Goal: Ask a question

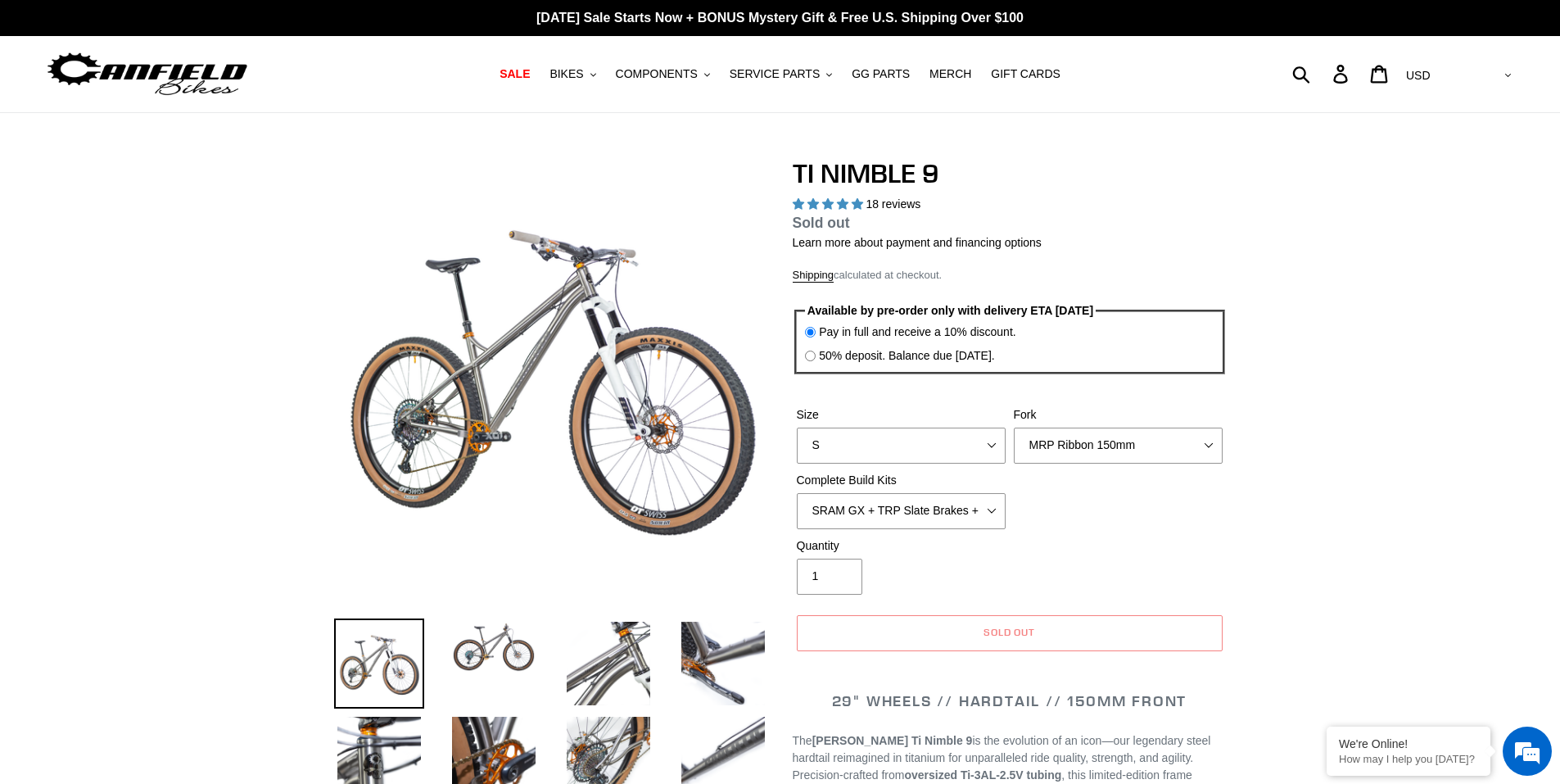
select select "highest-rating"
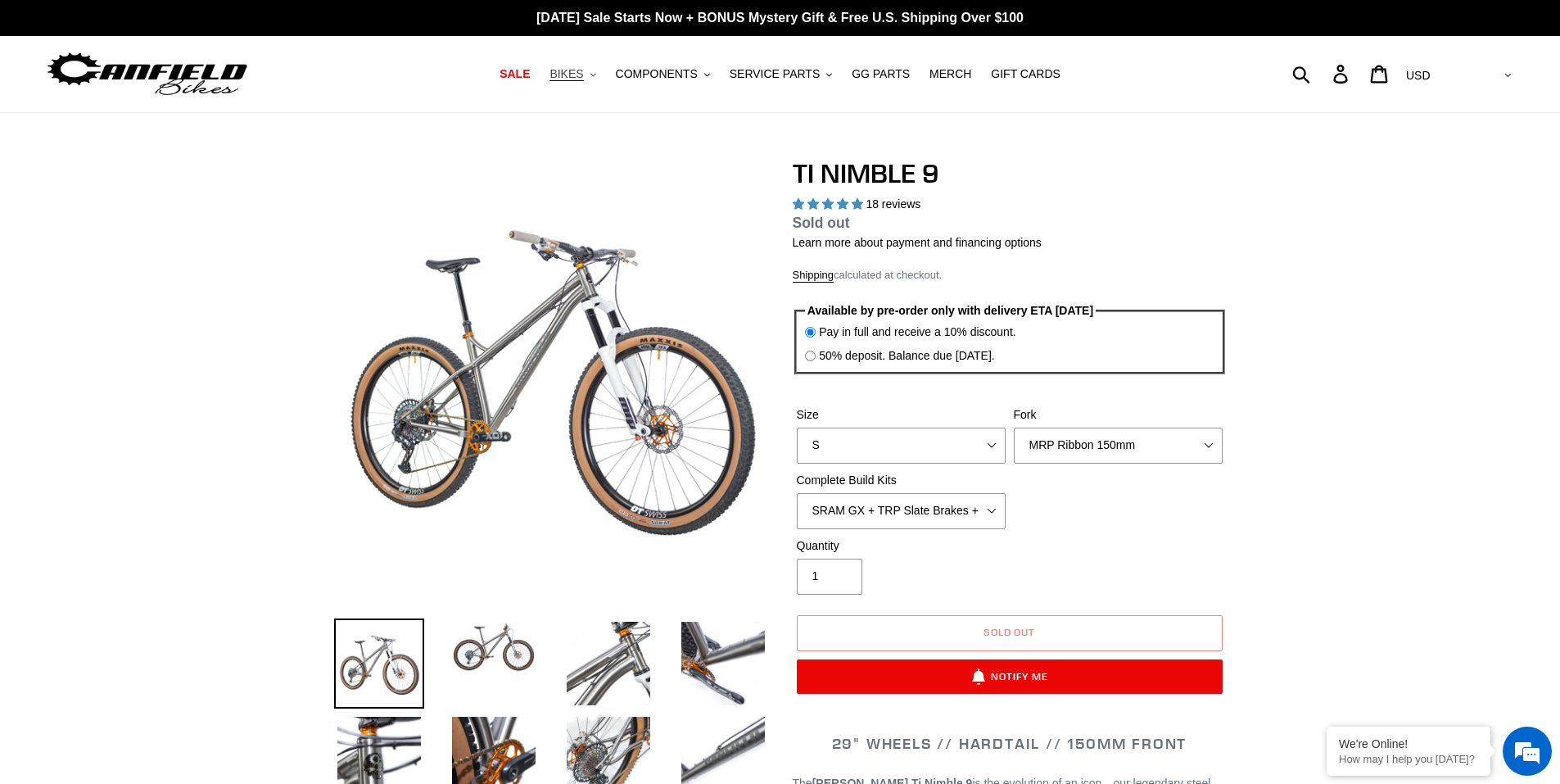
click at [580, 77] on span "BIKES" at bounding box center [566, 74] width 34 height 14
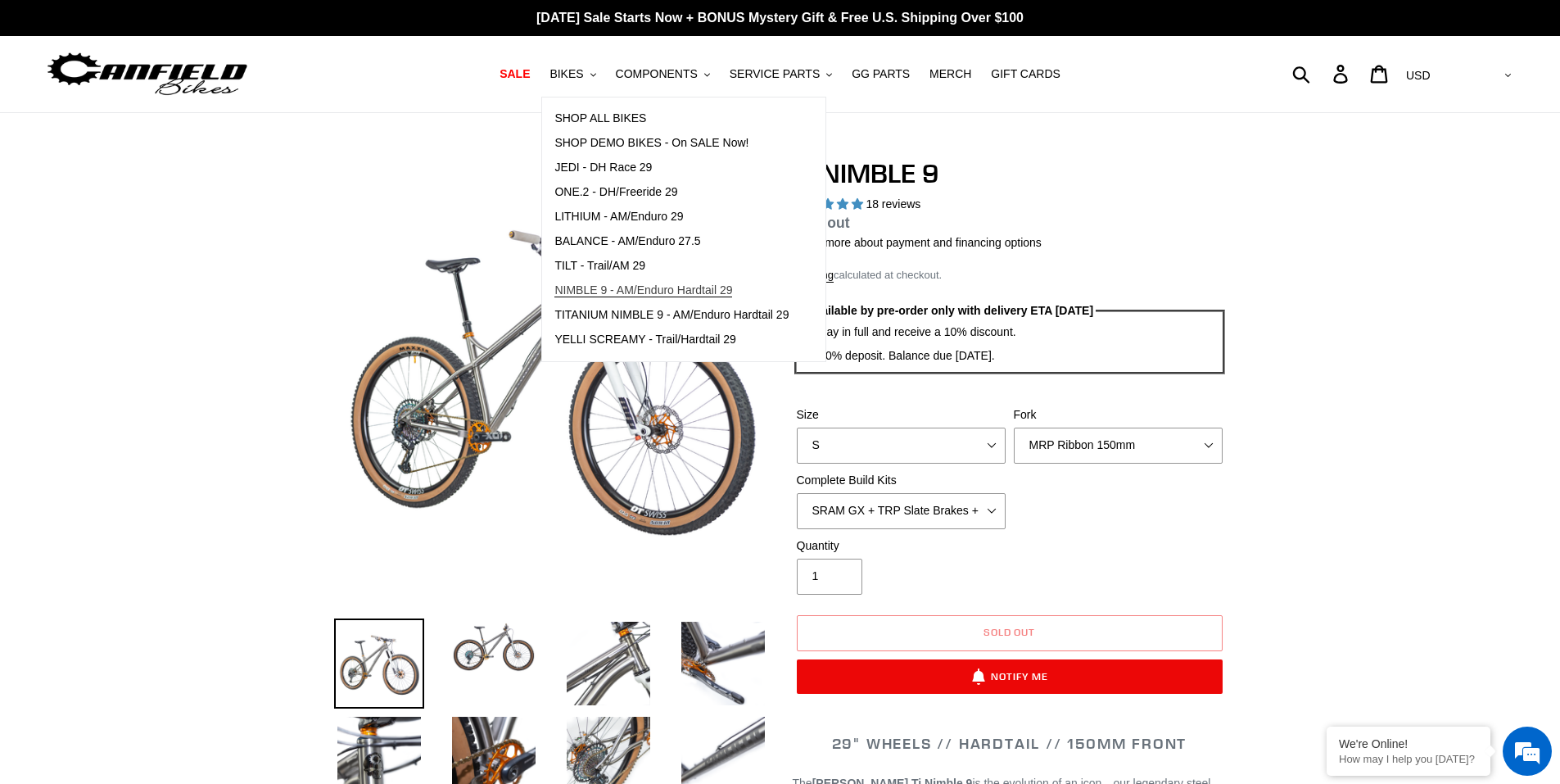
click at [617, 293] on span "NIMBLE 9 - AM/Enduro Hardtail 29" at bounding box center [643, 289] width 178 height 14
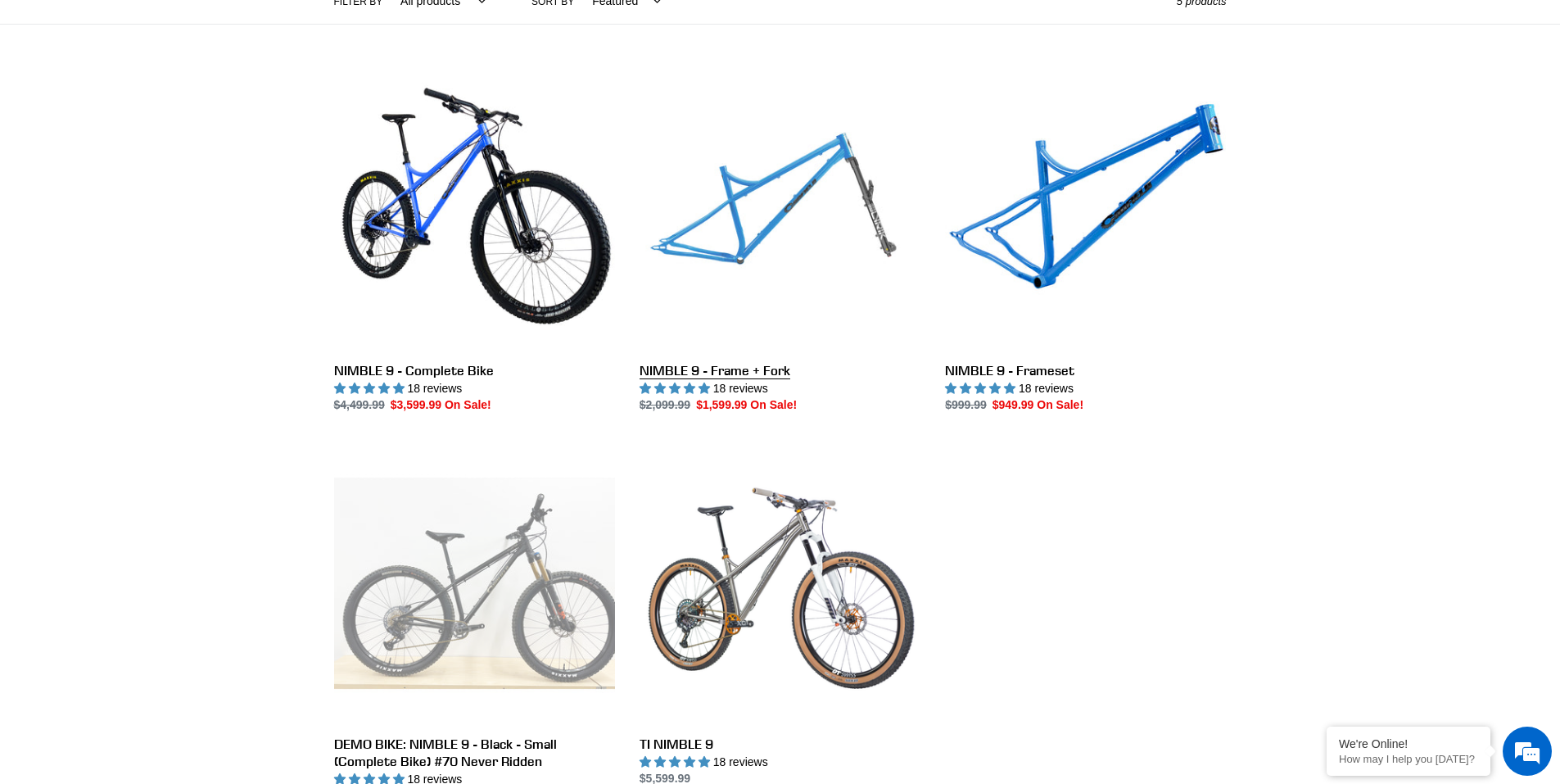
click at [816, 212] on link "NIMBLE 9 - Frame + Fork" at bounding box center [780, 242] width 281 height 345
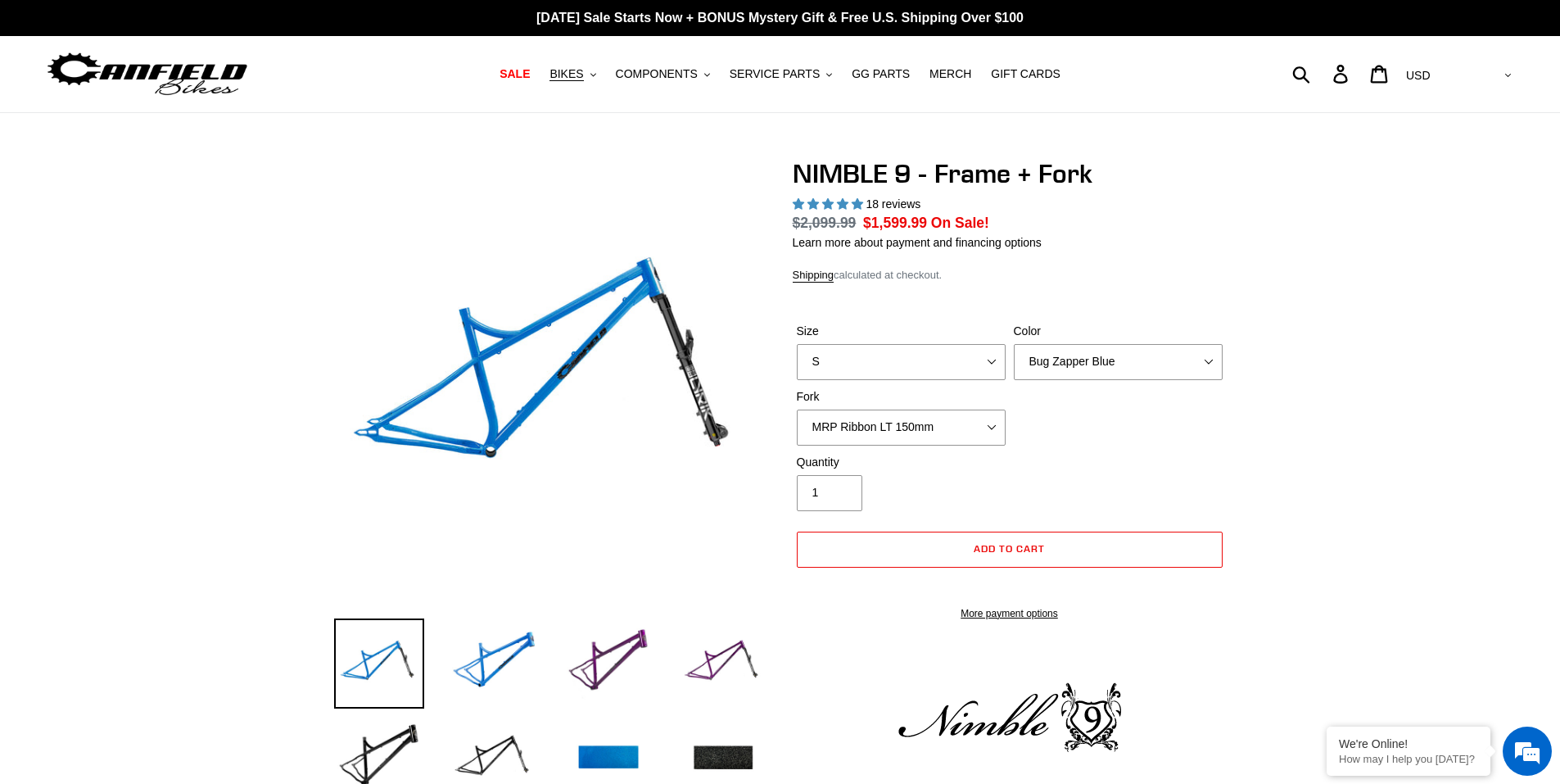
select select "highest-rating"
click at [957, 356] on select "S M L XL" at bounding box center [901, 361] width 209 height 36
select select "M"
click at [797, 344] on select "S M L XL" at bounding box center [901, 361] width 209 height 36
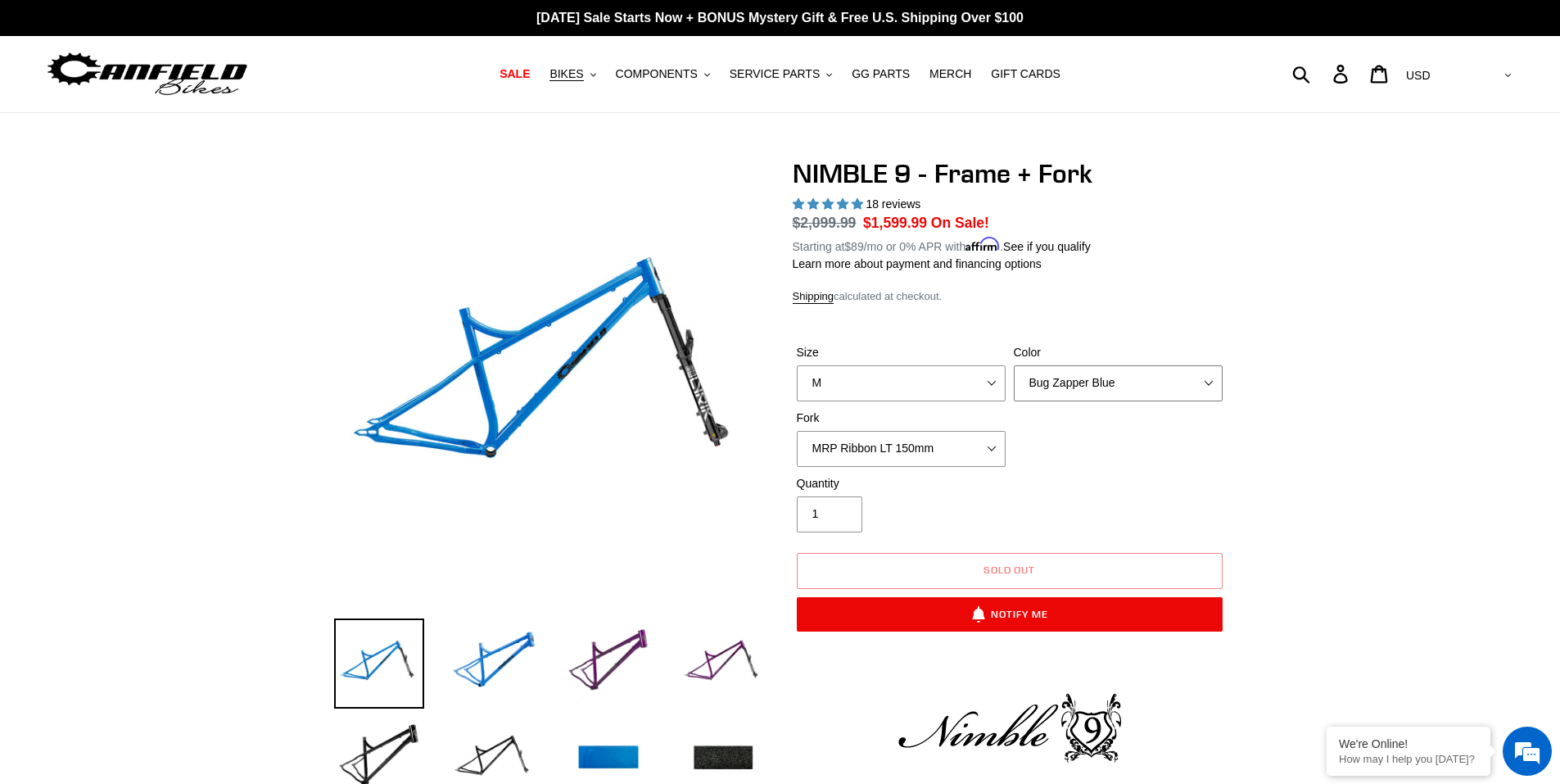
click at [1072, 388] on select "Bug Zapper Blue Purple Haze - Sold Out Galaxy Black" at bounding box center [1118, 382] width 209 height 36
click at [1014, 365] on select "Bug Zapper Blue Purple Haze - Sold Out Galaxy Black" at bounding box center [1118, 382] width 209 height 36
click at [1076, 390] on select "Bug Zapper Blue Purple Haze - Sold Out Galaxy Black" at bounding box center [1118, 382] width 209 height 36
select select "Galaxy Black"
click at [1014, 365] on select "Bug Zapper Blue Purple Haze - Sold Out Galaxy Black" at bounding box center [1118, 382] width 209 height 36
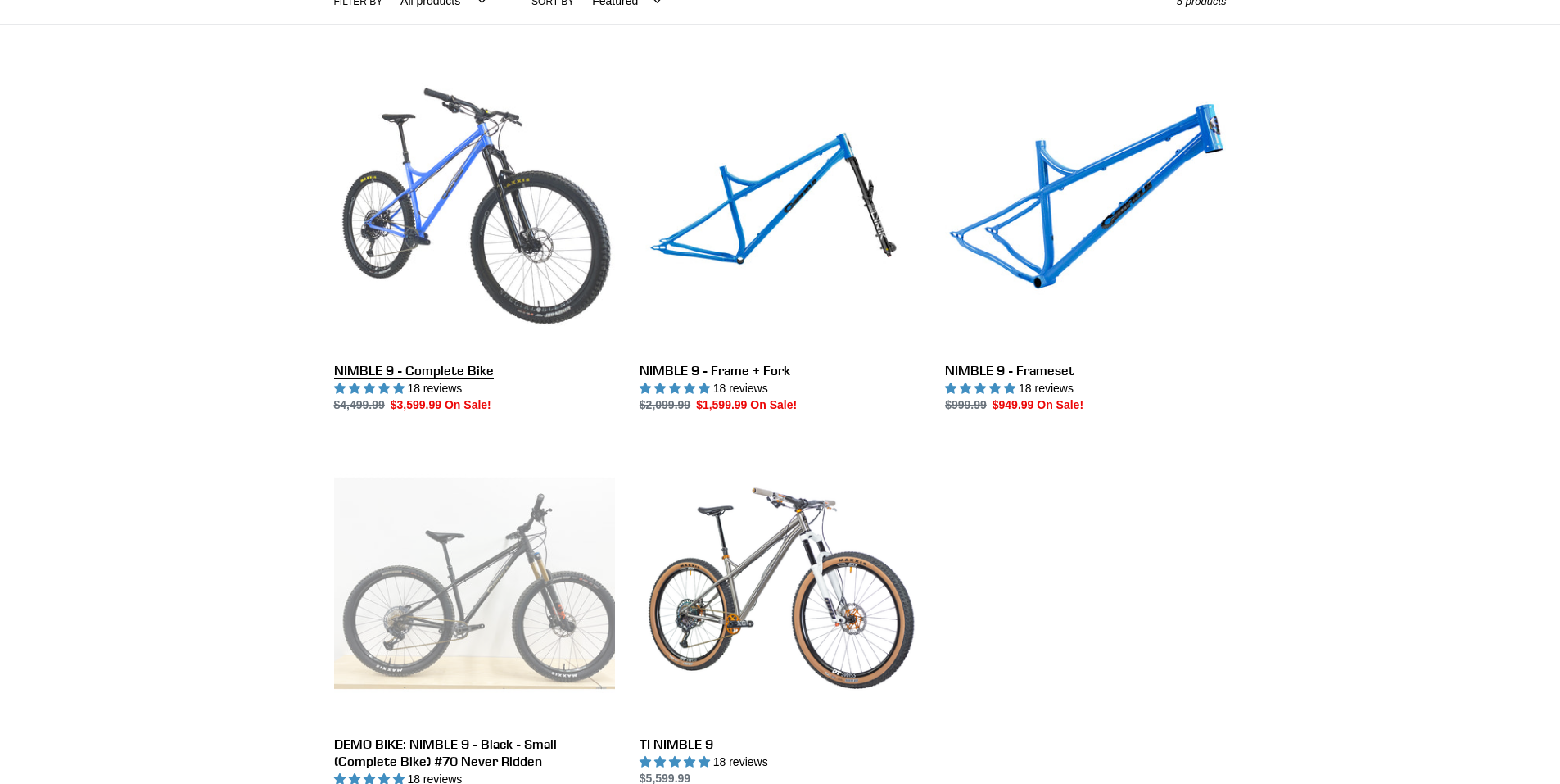
scroll to position [410, 0]
click at [518, 214] on link "NIMBLE 9 - Complete Bike" at bounding box center [475, 242] width 281 height 345
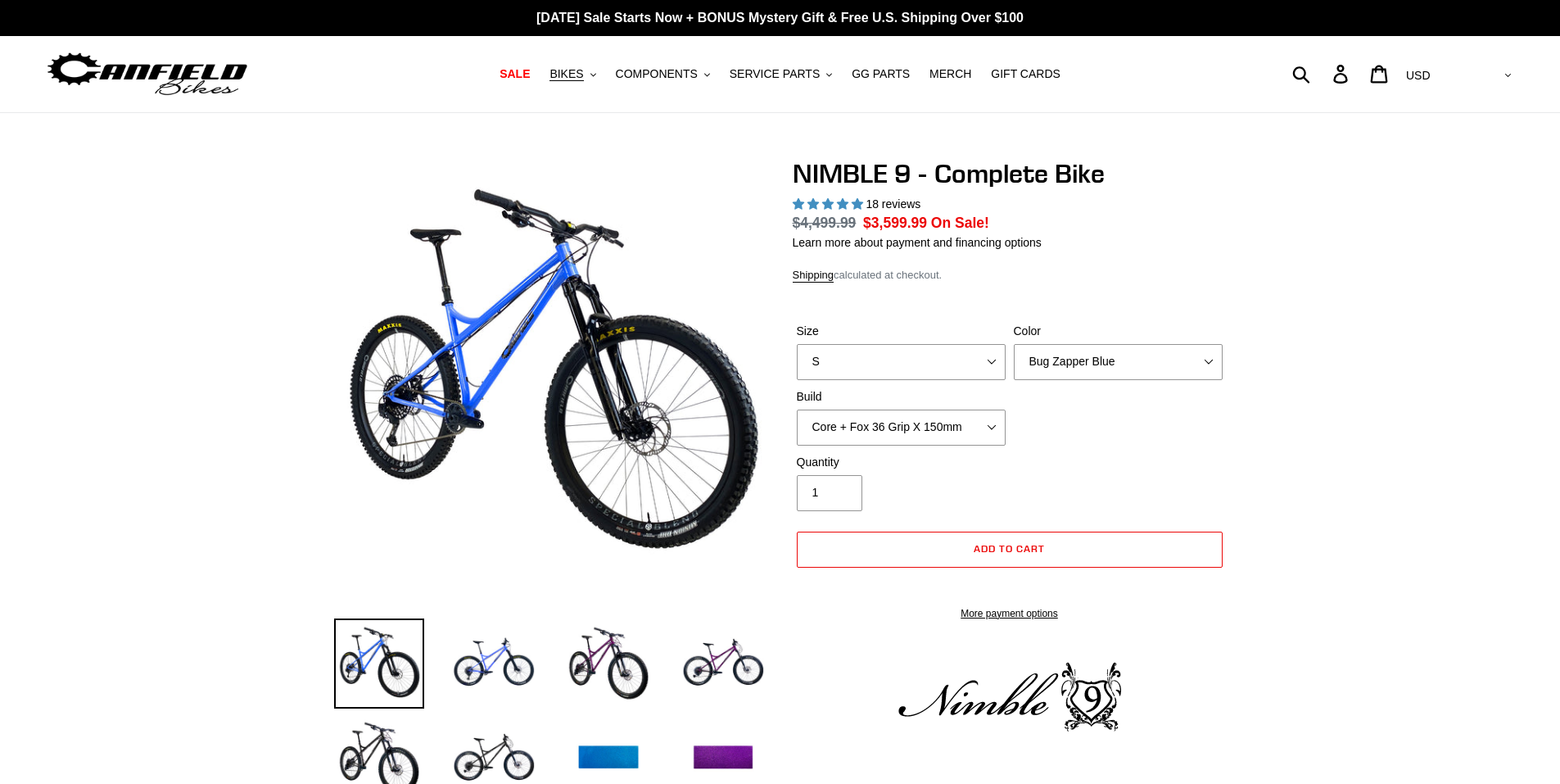
select select "highest-rating"
select select "M"
click at [797, 344] on select "S M L XL" at bounding box center [901, 361] width 209 height 36
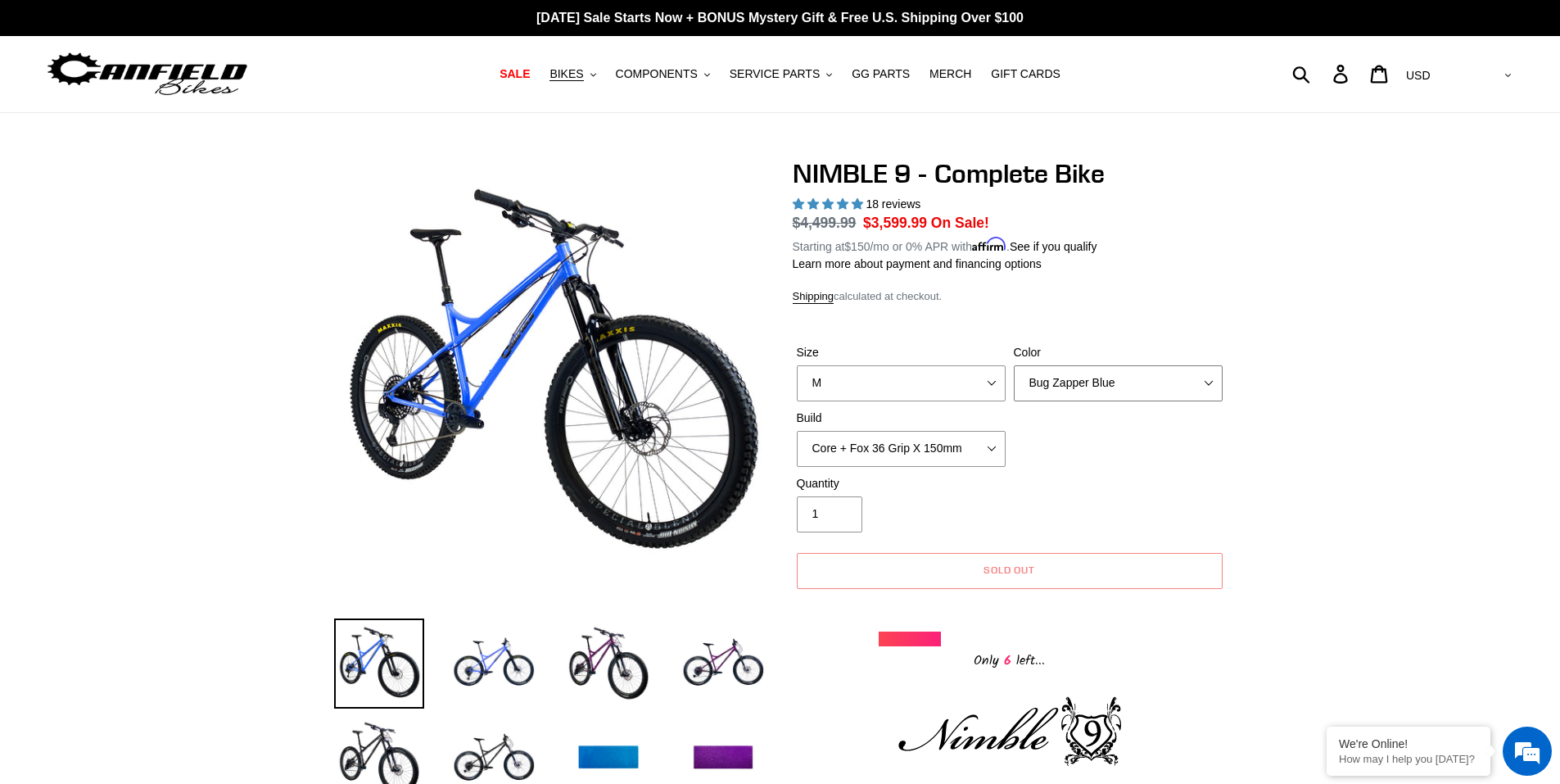
click at [1080, 390] on select "Bug Zapper Blue Purple Haze - Sold Out Galaxy Black" at bounding box center [1118, 382] width 209 height 36
click at [1127, 392] on select "Bug Zapper Blue Purple Haze - Sold Out Galaxy Black" at bounding box center [1118, 382] width 209 height 36
click at [1014, 365] on select "Bug Zapper Blue Purple Haze - Sold Out Galaxy Black" at bounding box center [1118, 382] width 209 height 36
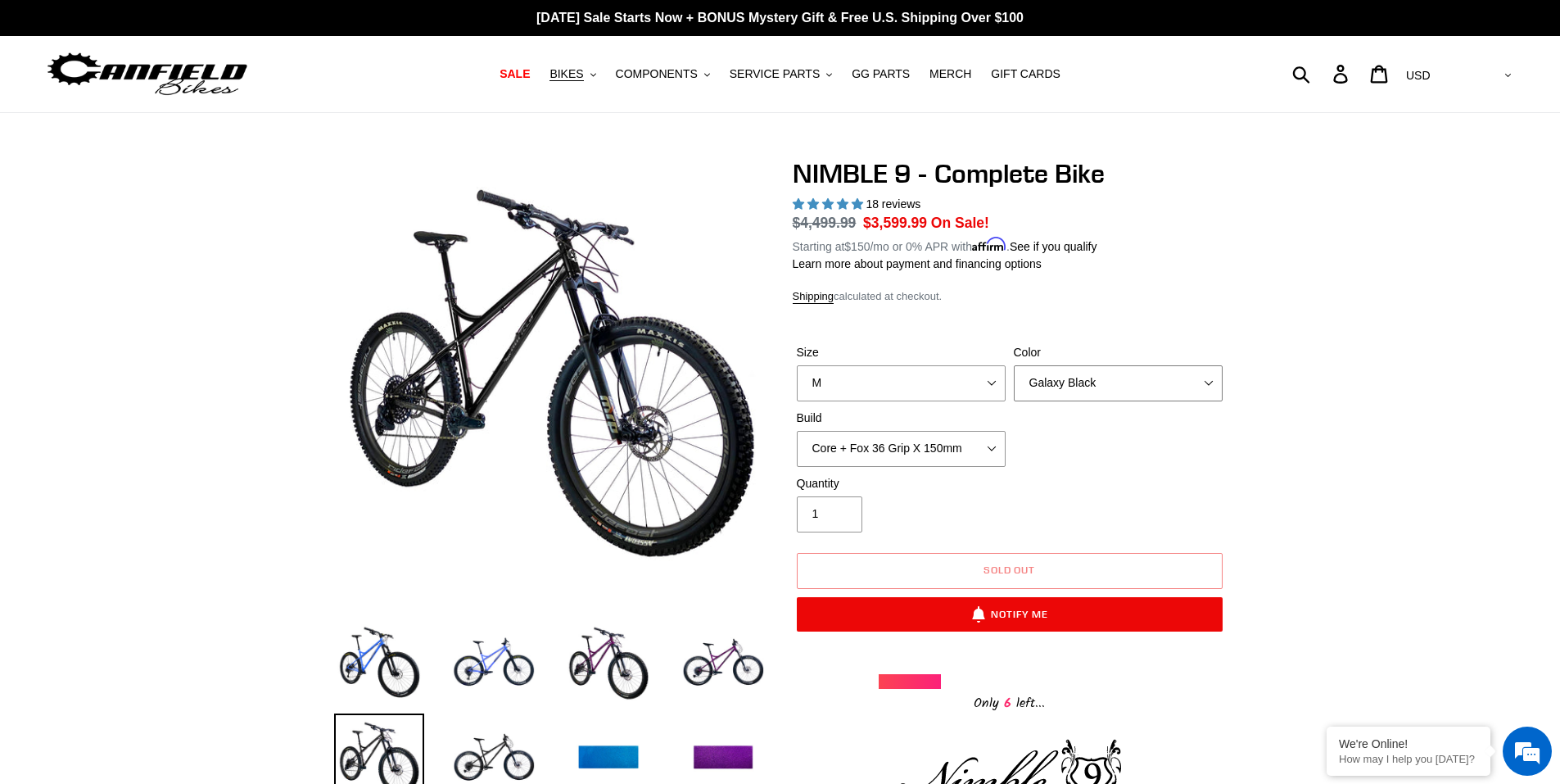
click at [1095, 395] on select "Bug Zapper Blue Purple Haze - Sold Out Galaxy Black" at bounding box center [1118, 382] width 209 height 36
click at [1014, 365] on select "Bug Zapper Blue Purple Haze - Sold Out Galaxy Black" at bounding box center [1118, 382] width 209 height 36
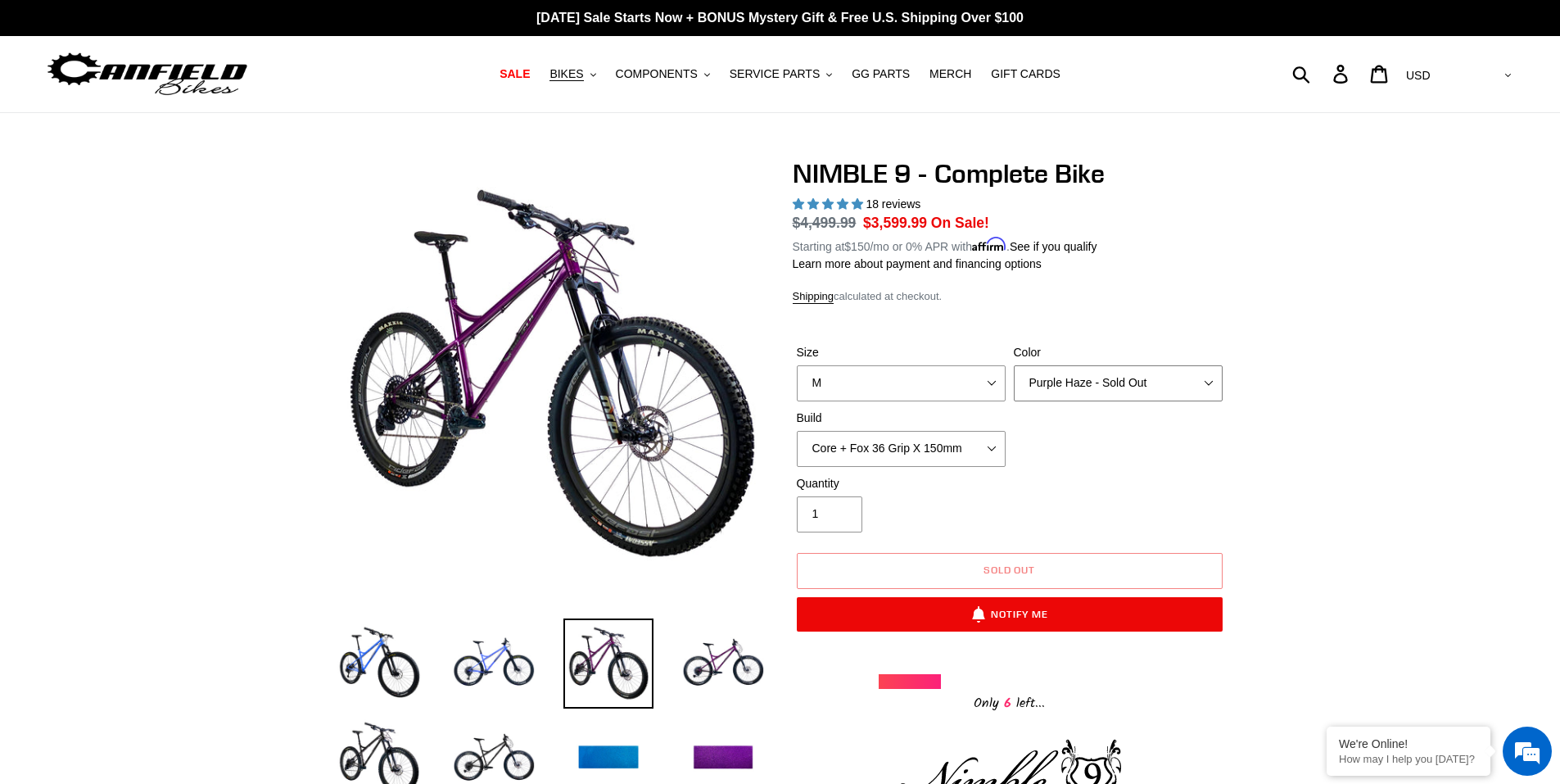
click at [1090, 377] on select "Bug Zapper Blue Purple Haze - Sold Out Galaxy Black" at bounding box center [1118, 382] width 209 height 36
select select "Bug Zapper Blue"
click at [1014, 365] on select "Bug Zapper Blue Purple Haze - Sold Out Galaxy Black" at bounding box center [1118, 382] width 209 height 36
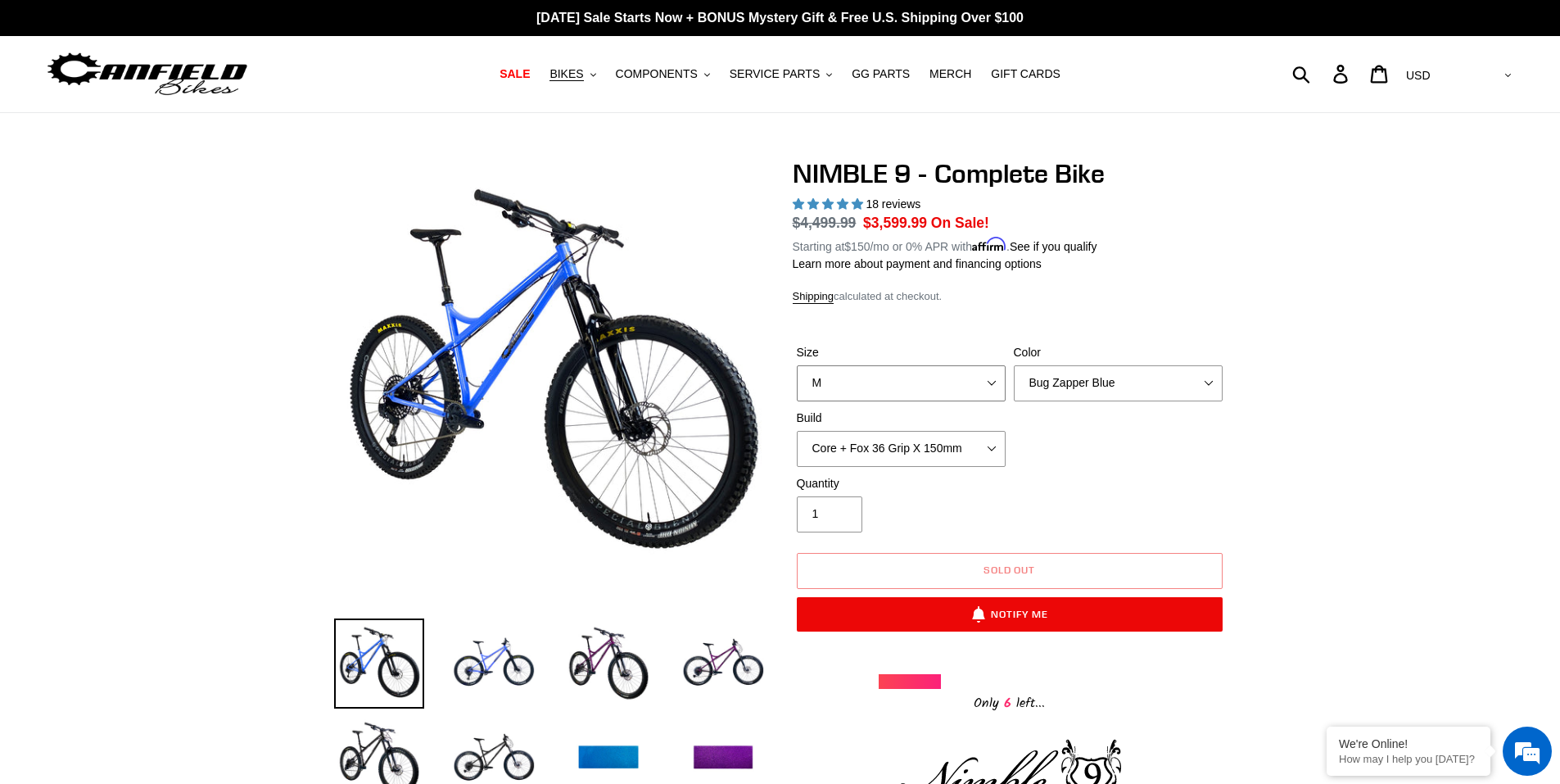
click at [964, 367] on select "S M L XL" at bounding box center [901, 382] width 209 height 36
click at [797, 365] on select "S M L XL" at bounding box center [901, 382] width 209 height 36
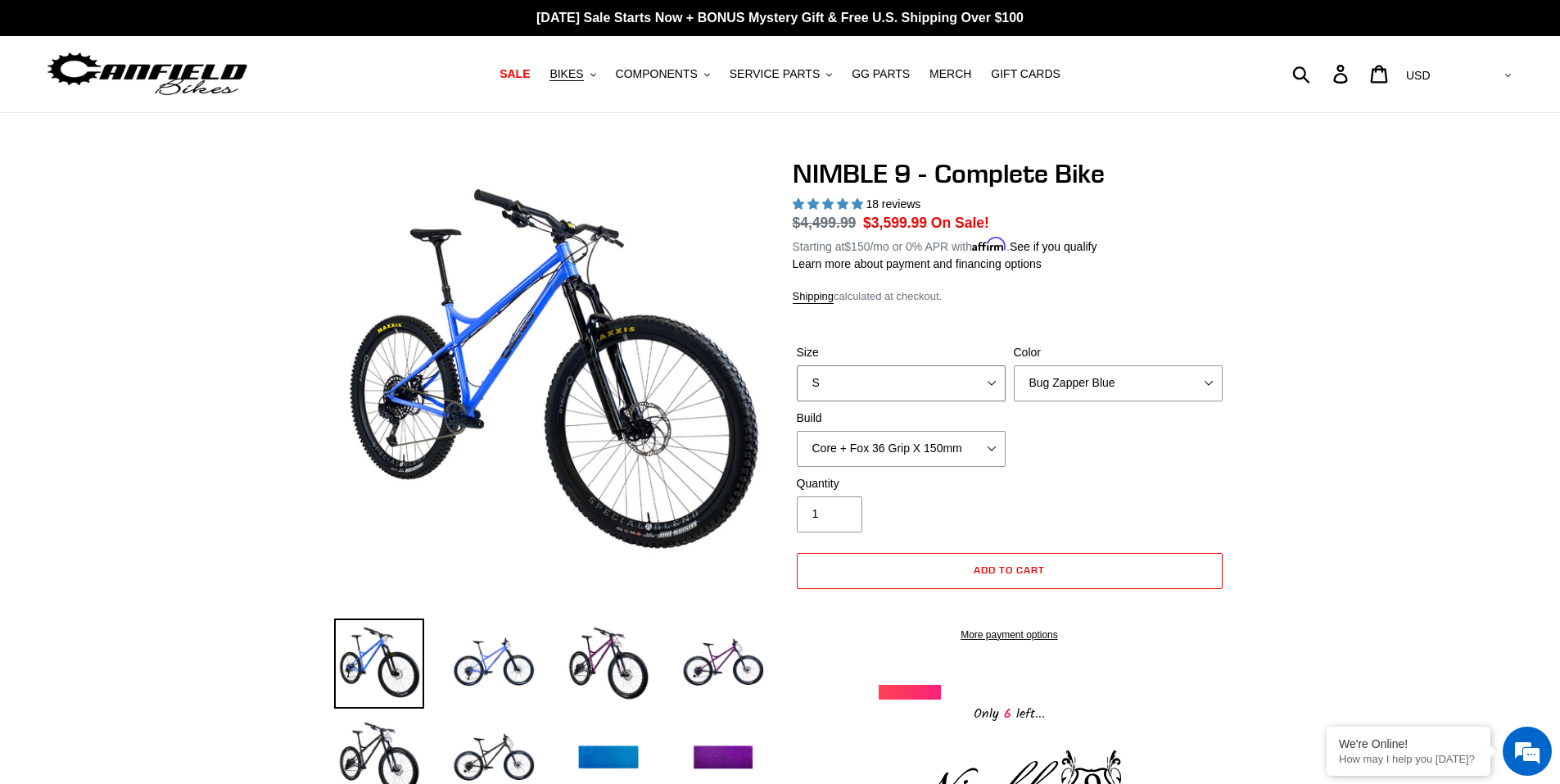
click at [943, 382] on select "S M L XL" at bounding box center [901, 382] width 209 height 36
click at [797, 365] on select "S M L XL" at bounding box center [901, 382] width 209 height 36
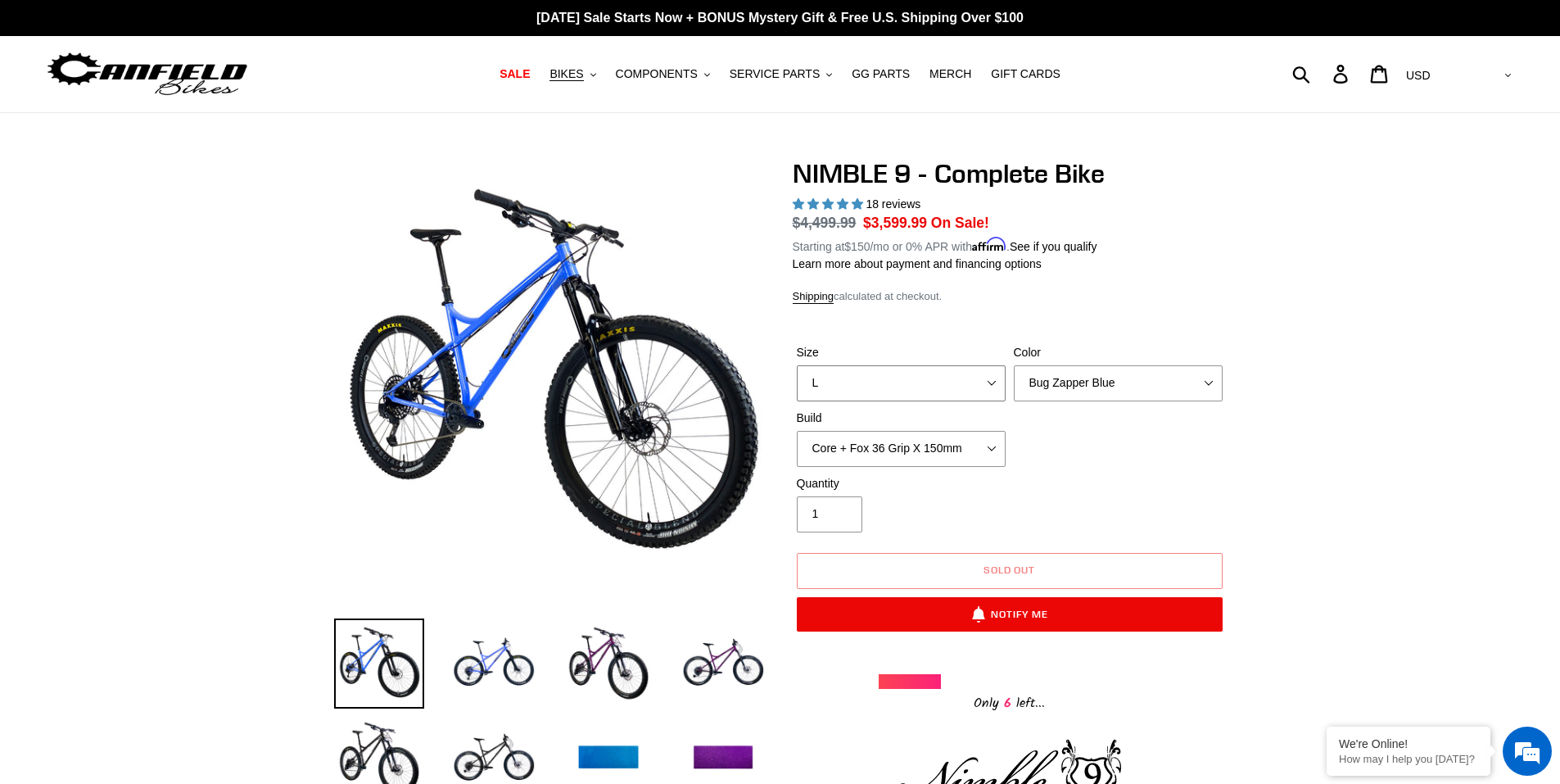
click at [920, 373] on select "S M L XL" at bounding box center [901, 382] width 209 height 36
click at [797, 365] on select "S M L XL" at bounding box center [901, 382] width 209 height 36
drag, startPoint x: 912, startPoint y: 378, endPoint x: 910, endPoint y: 386, distance: 8.2
click at [912, 378] on select "S M L XL" at bounding box center [901, 382] width 209 height 36
select select "S"
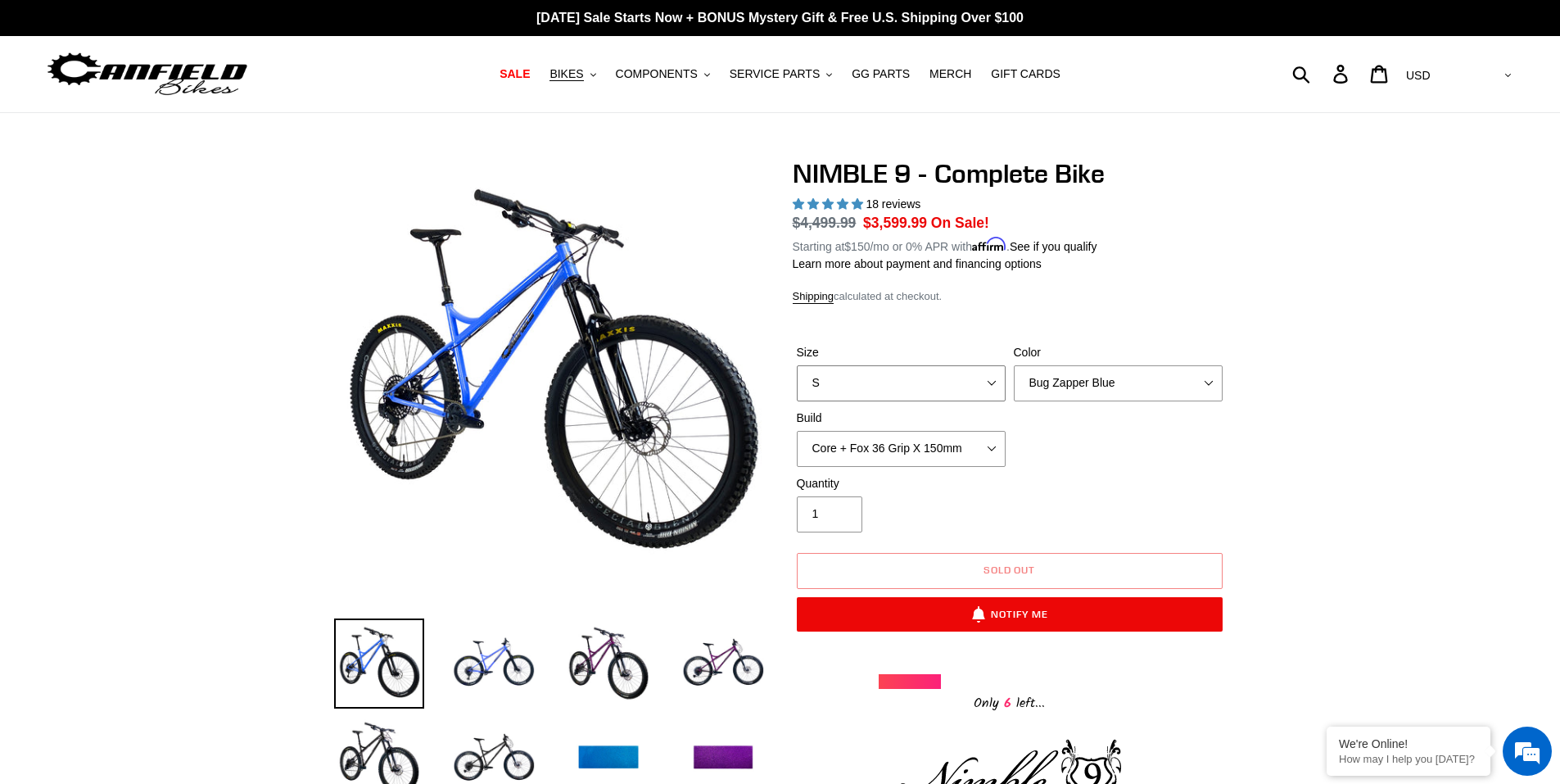
click at [797, 365] on select "S M L XL" at bounding box center [901, 382] width 209 height 36
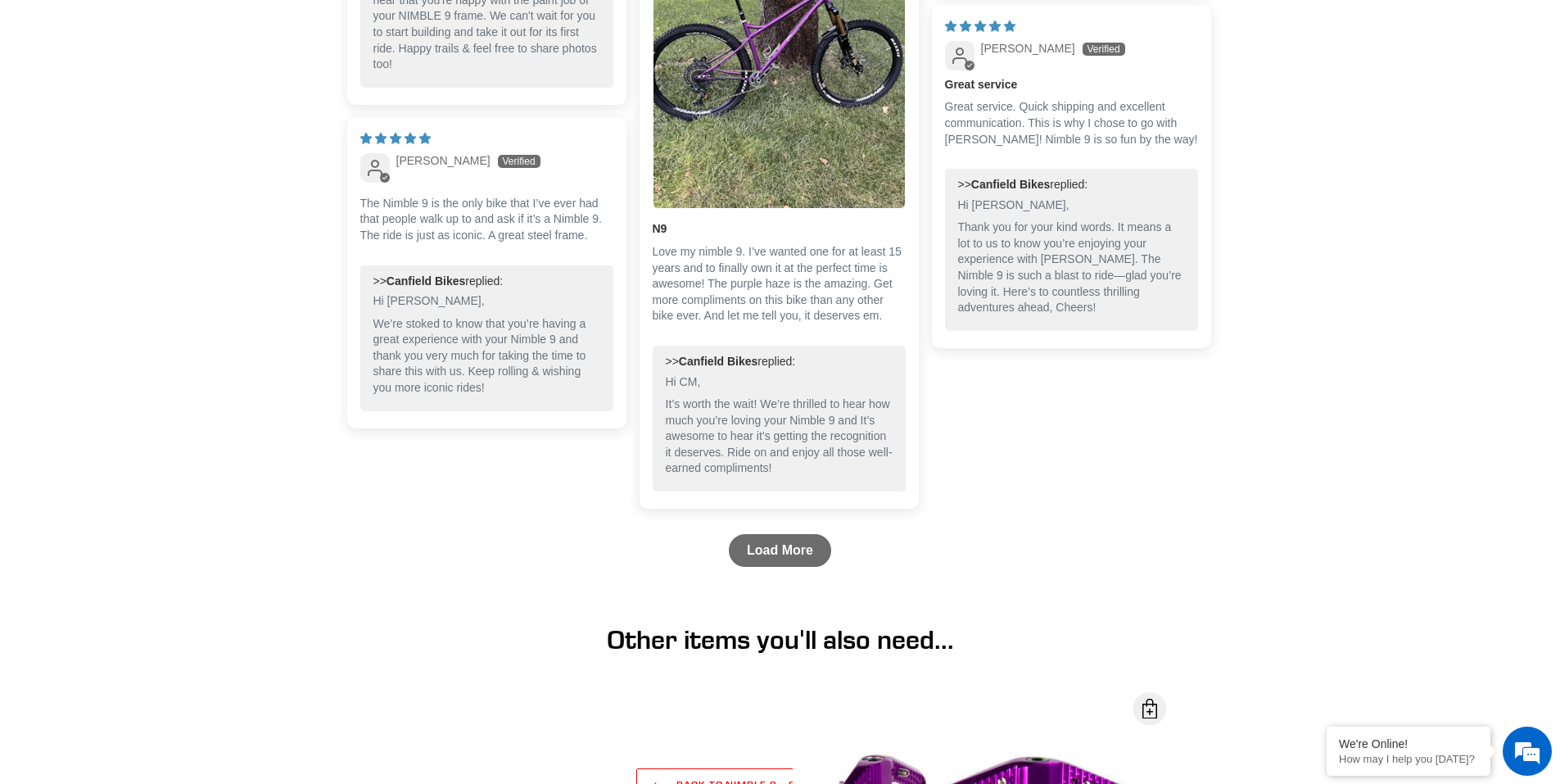
scroll to position [4258, 0]
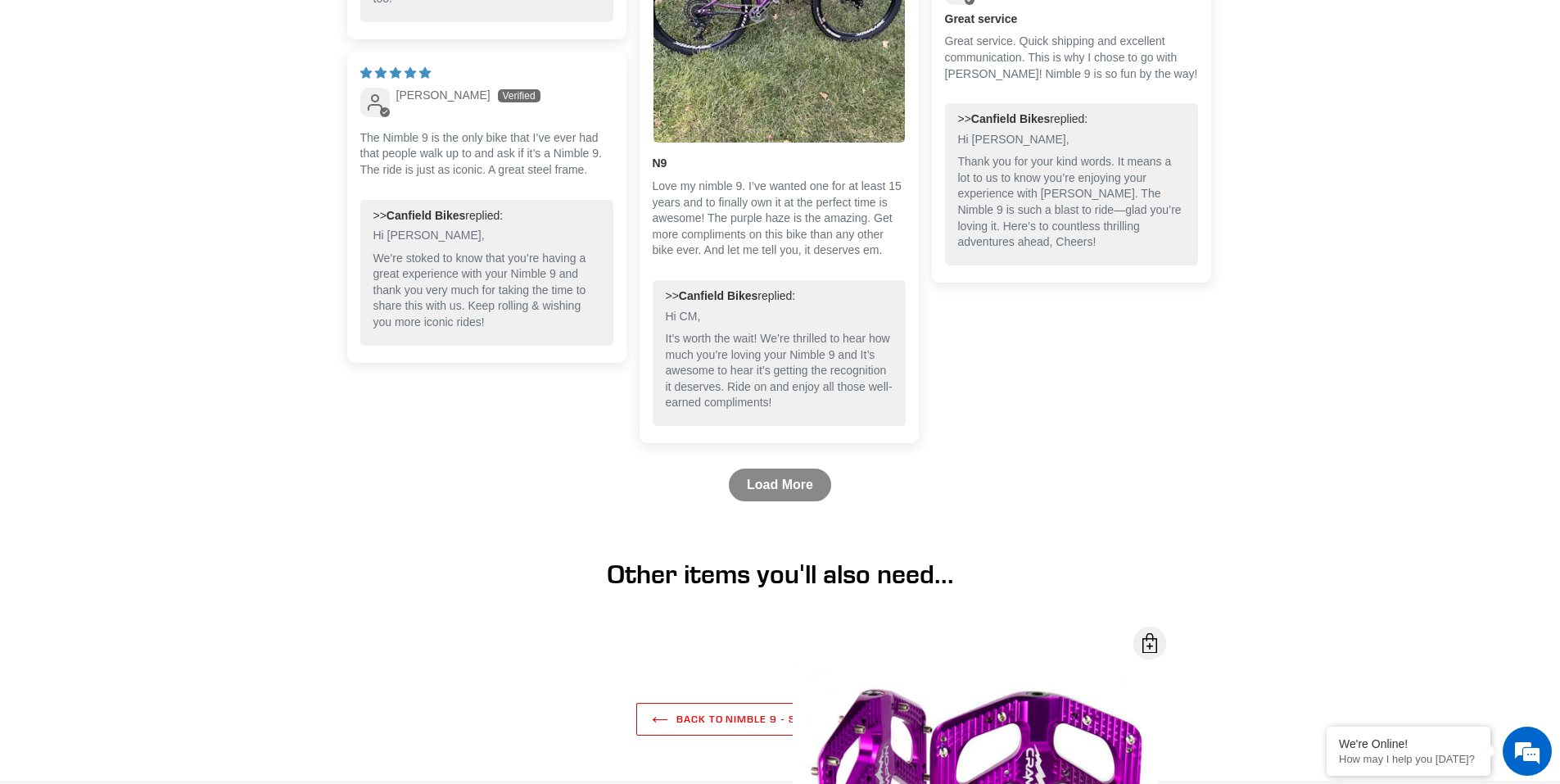
click at [792, 482] on link "Load More" at bounding box center [780, 485] width 102 height 33
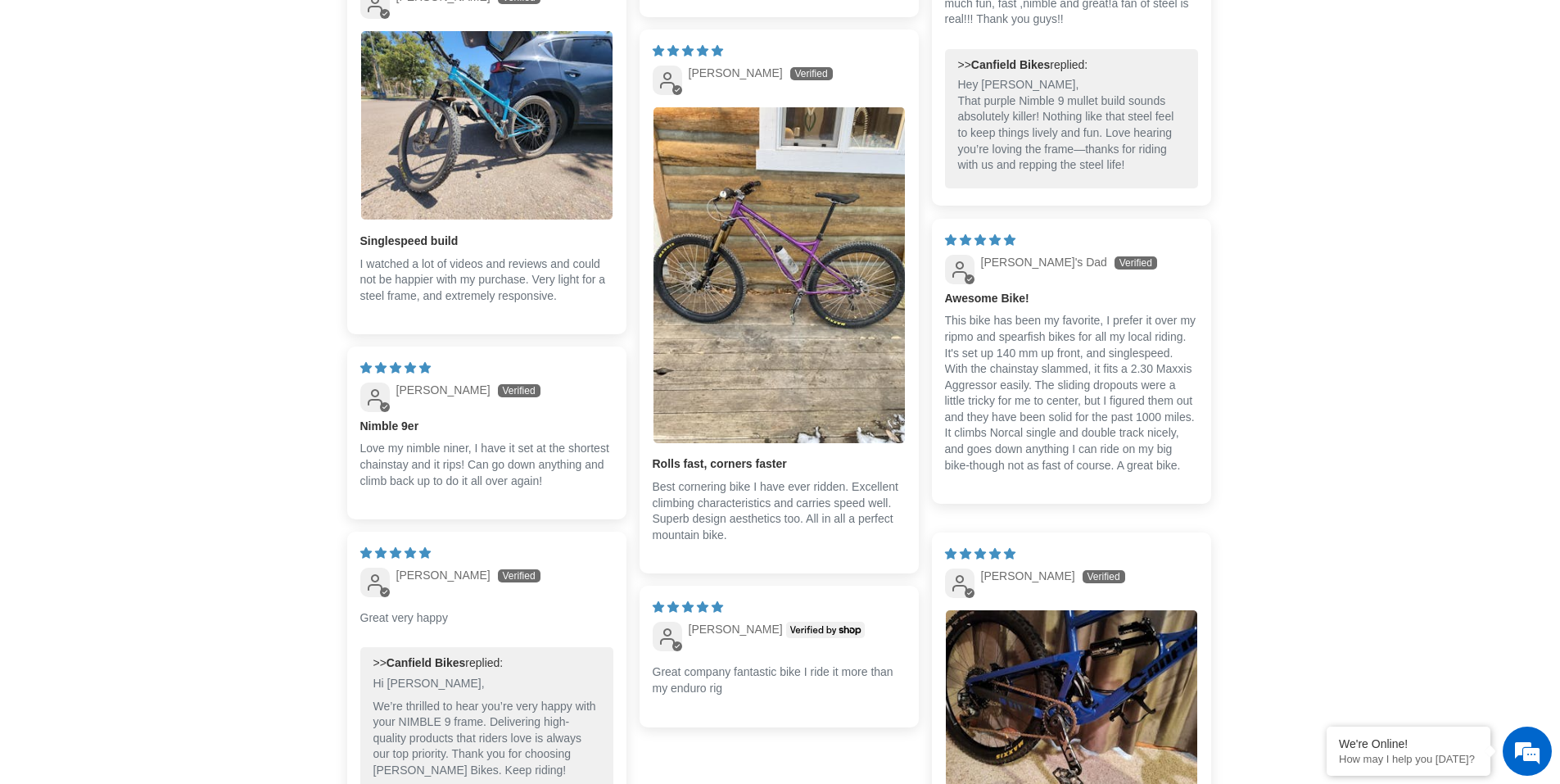
scroll to position [4913, 0]
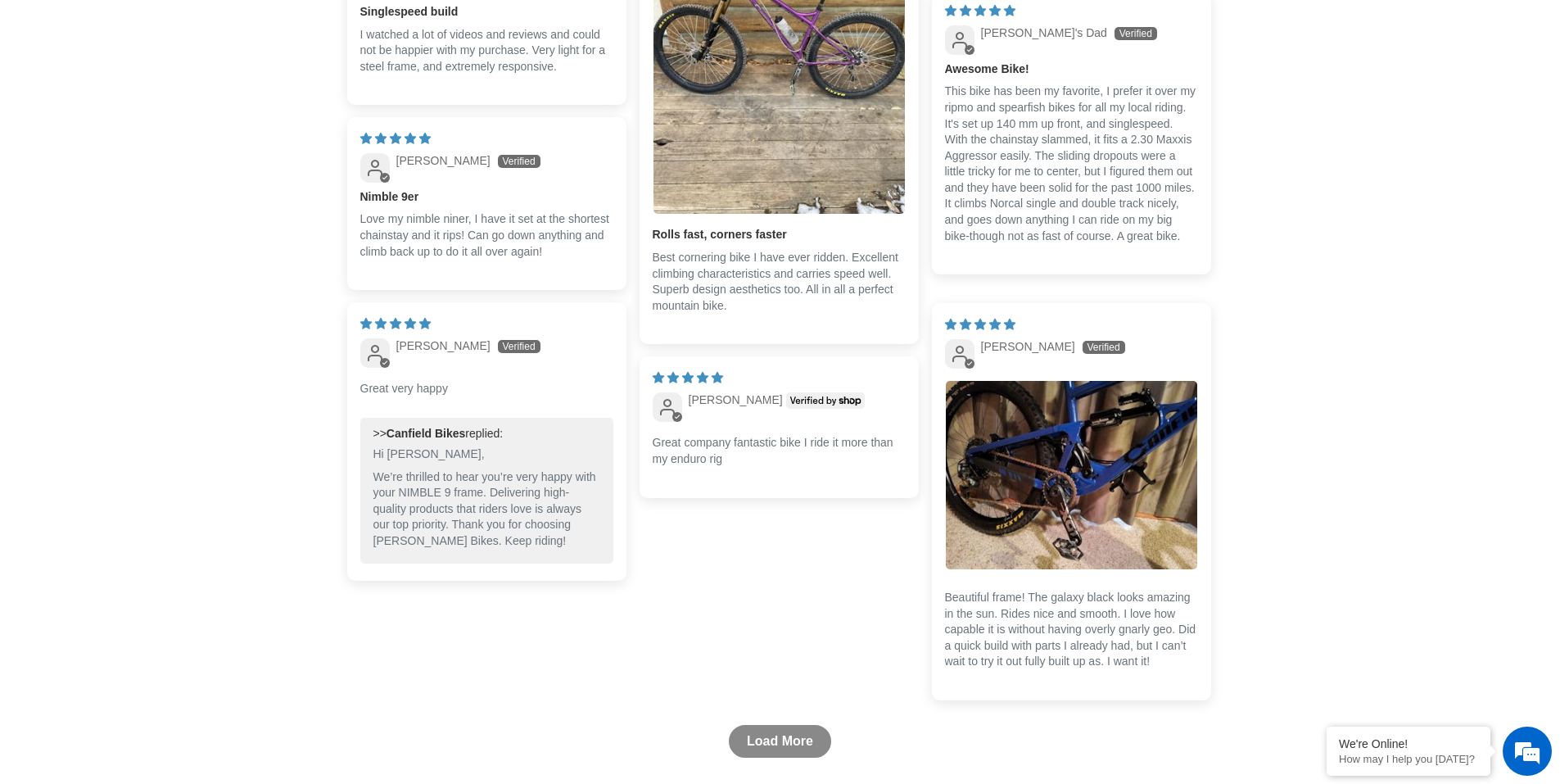
click at [792, 746] on link "Load More" at bounding box center [780, 741] width 102 height 33
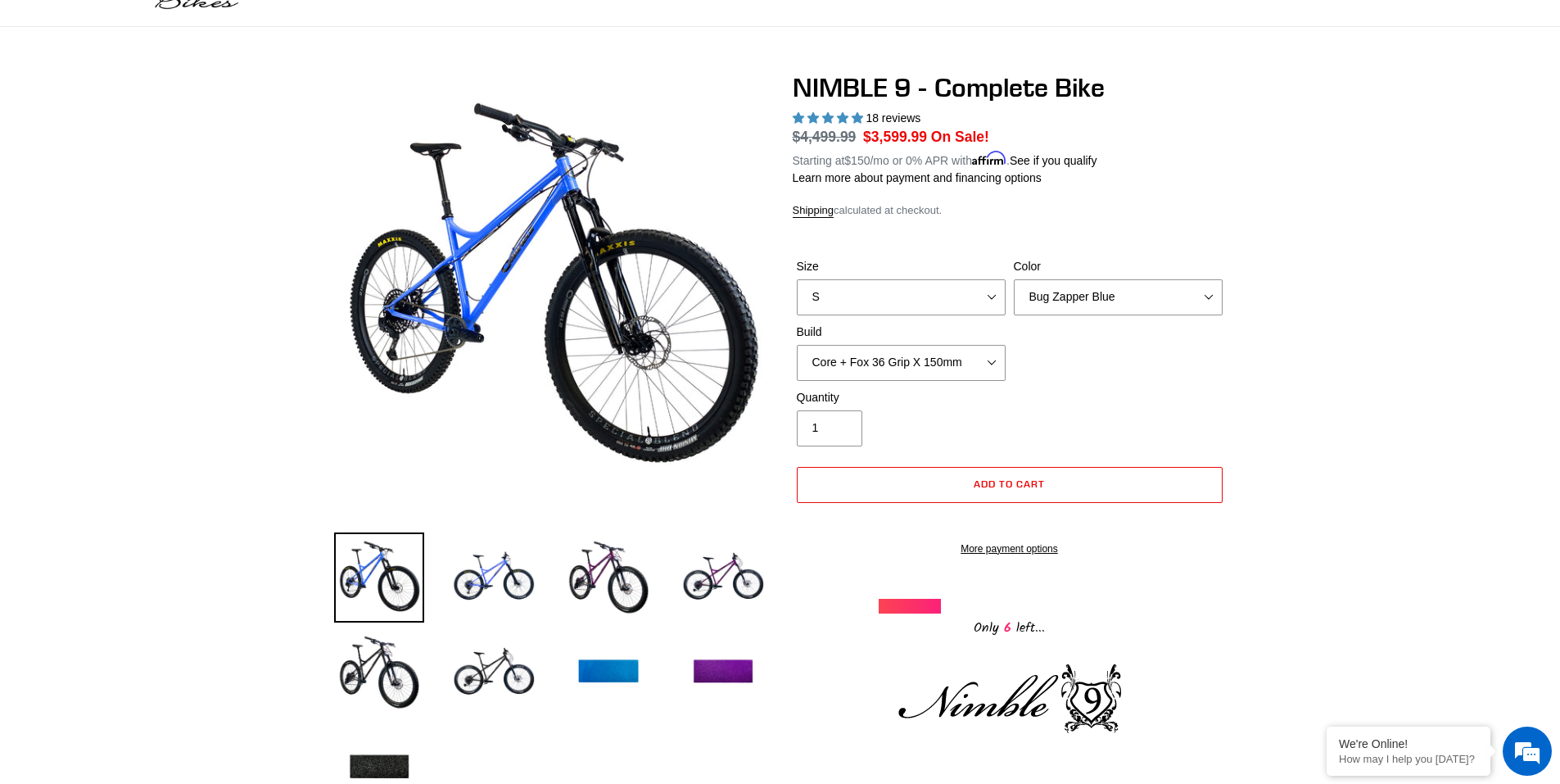
scroll to position [0, 0]
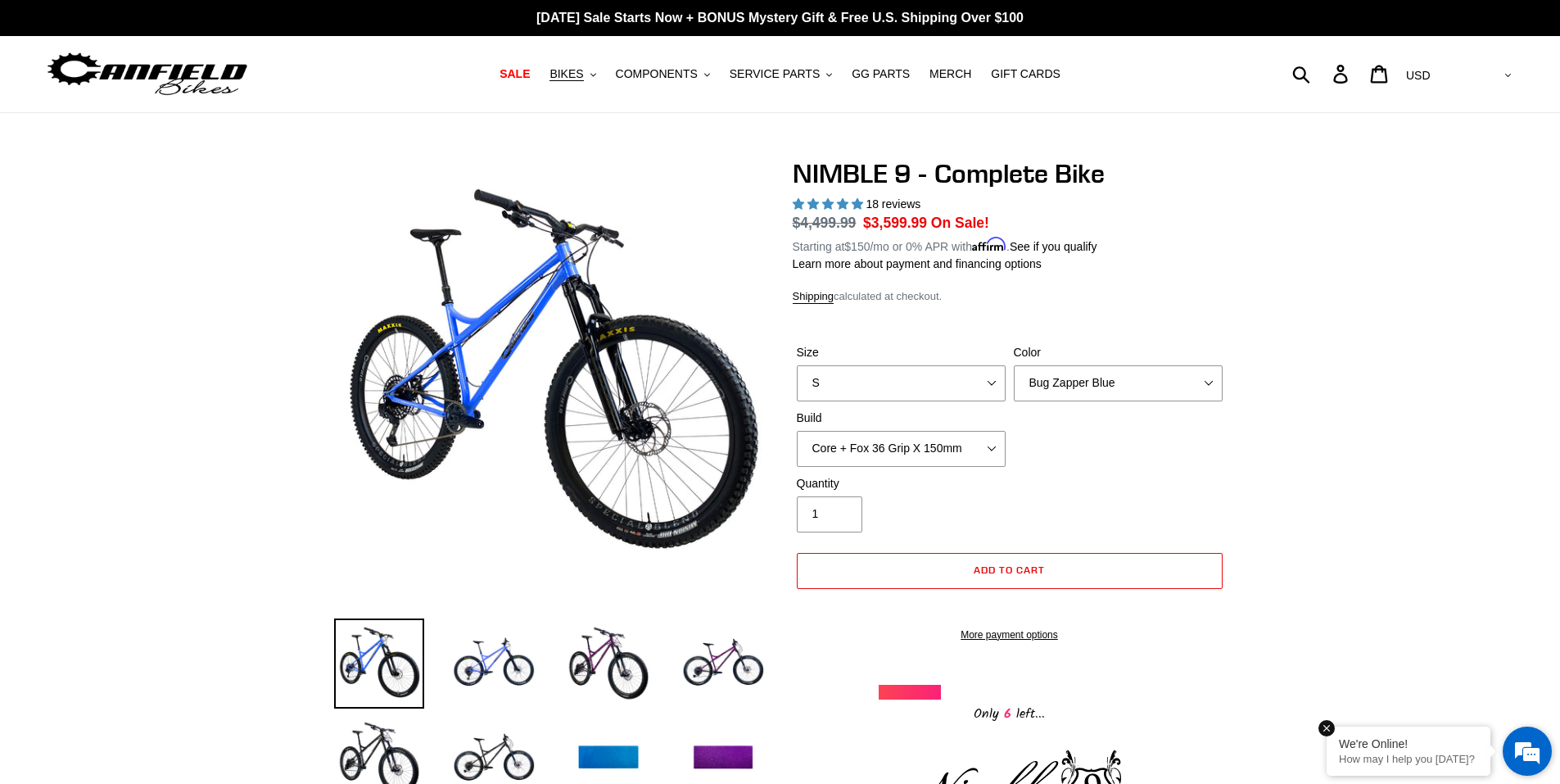
click at [1408, 744] on div "We're Online!" at bounding box center [1408, 743] width 140 height 13
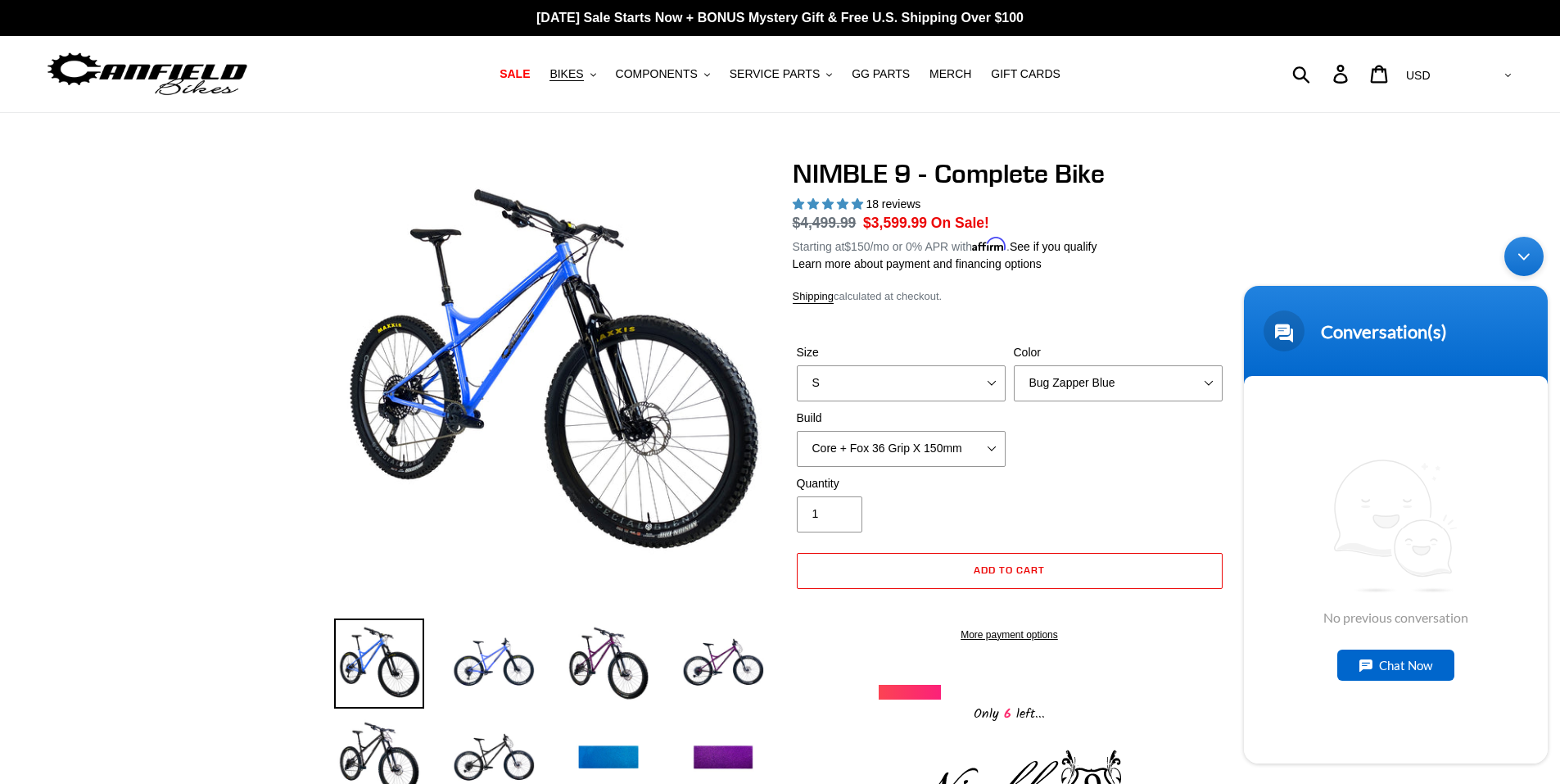
click at [1417, 665] on div "Chat Now" at bounding box center [1396, 664] width 117 height 31
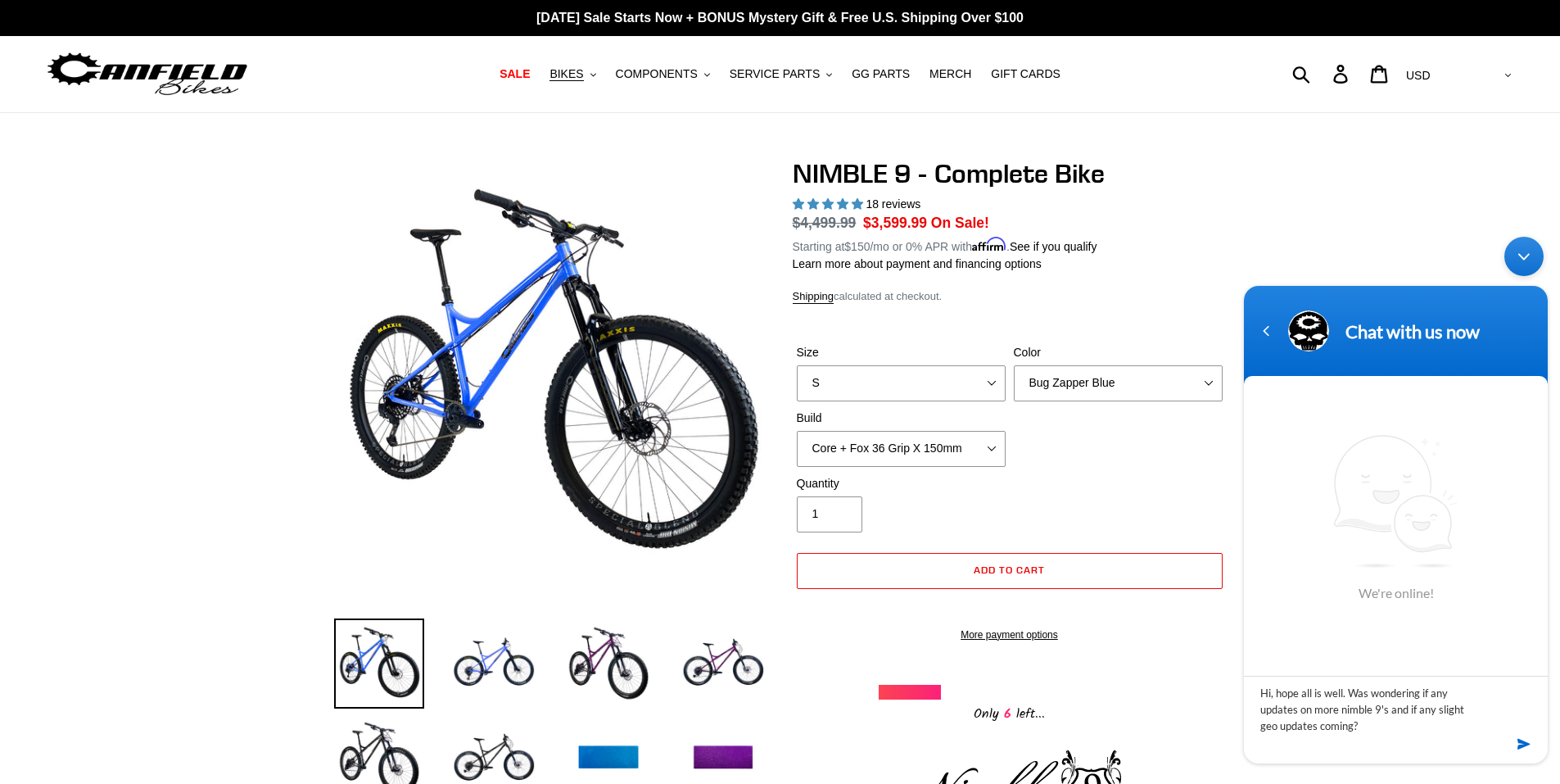
click at [1386, 708] on textarea "Hi, hope all is well. Was wondering if any updates on more nimble 9's and if an…" at bounding box center [1396, 704] width 304 height 57
click at [1262, 711] on textarea "Hi, hope all is well. Was wondering if any updates on more nimble 9 stock and i…" at bounding box center [1396, 704] width 304 height 57
click at [1405, 732] on textarea "Hi, hope all is well. Was wondering if any updates on more nimble 9 stock and i…" at bounding box center [1396, 704] width 304 height 57
type textarea "Hi, hope all is well. Was wondering if any updates on more nimble 9 stock and i…"
click at [1523, 743] on em at bounding box center [1524, 744] width 16 height 22
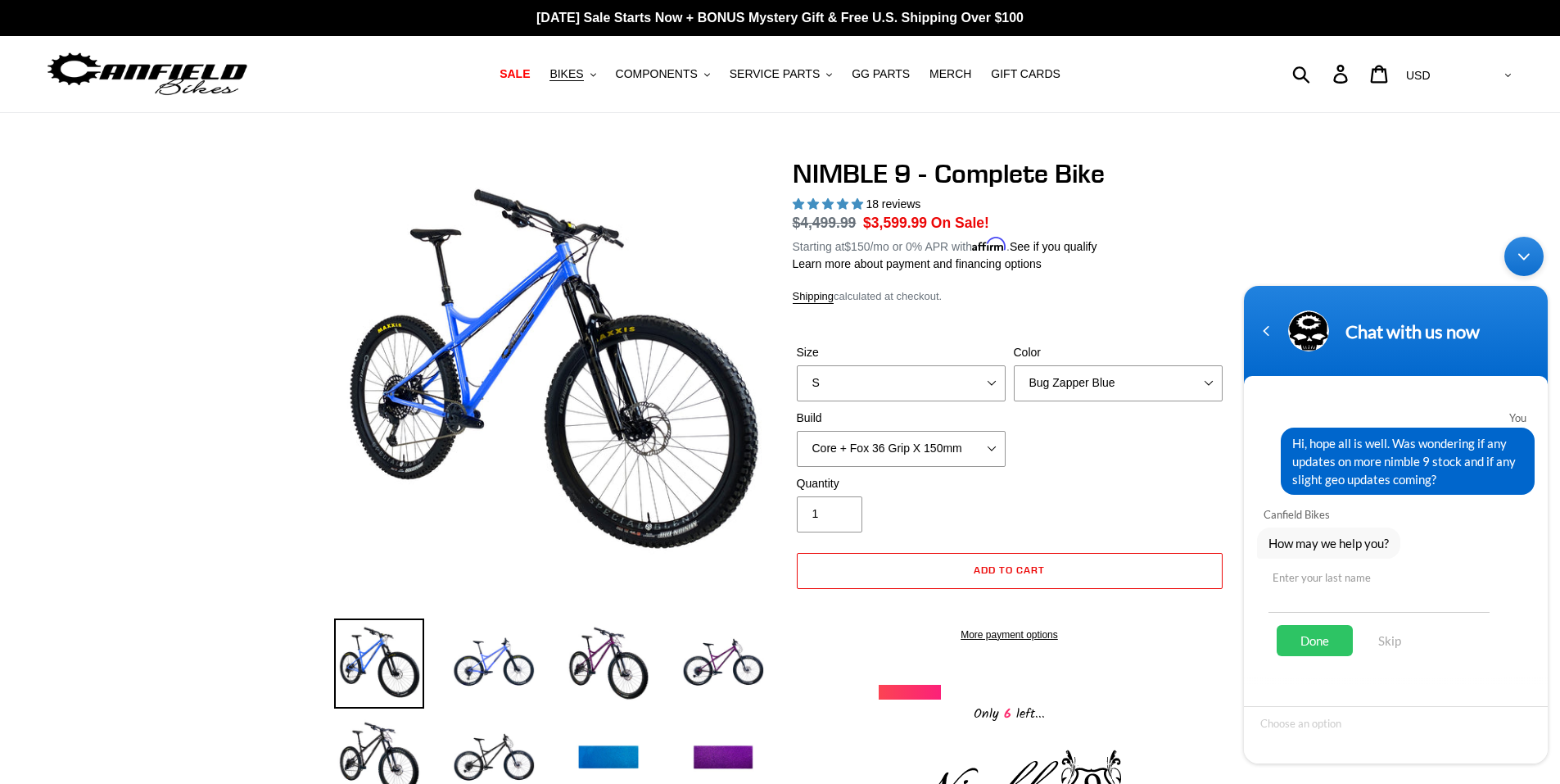
click at [1332, 597] on input "text" at bounding box center [1379, 592] width 221 height 39
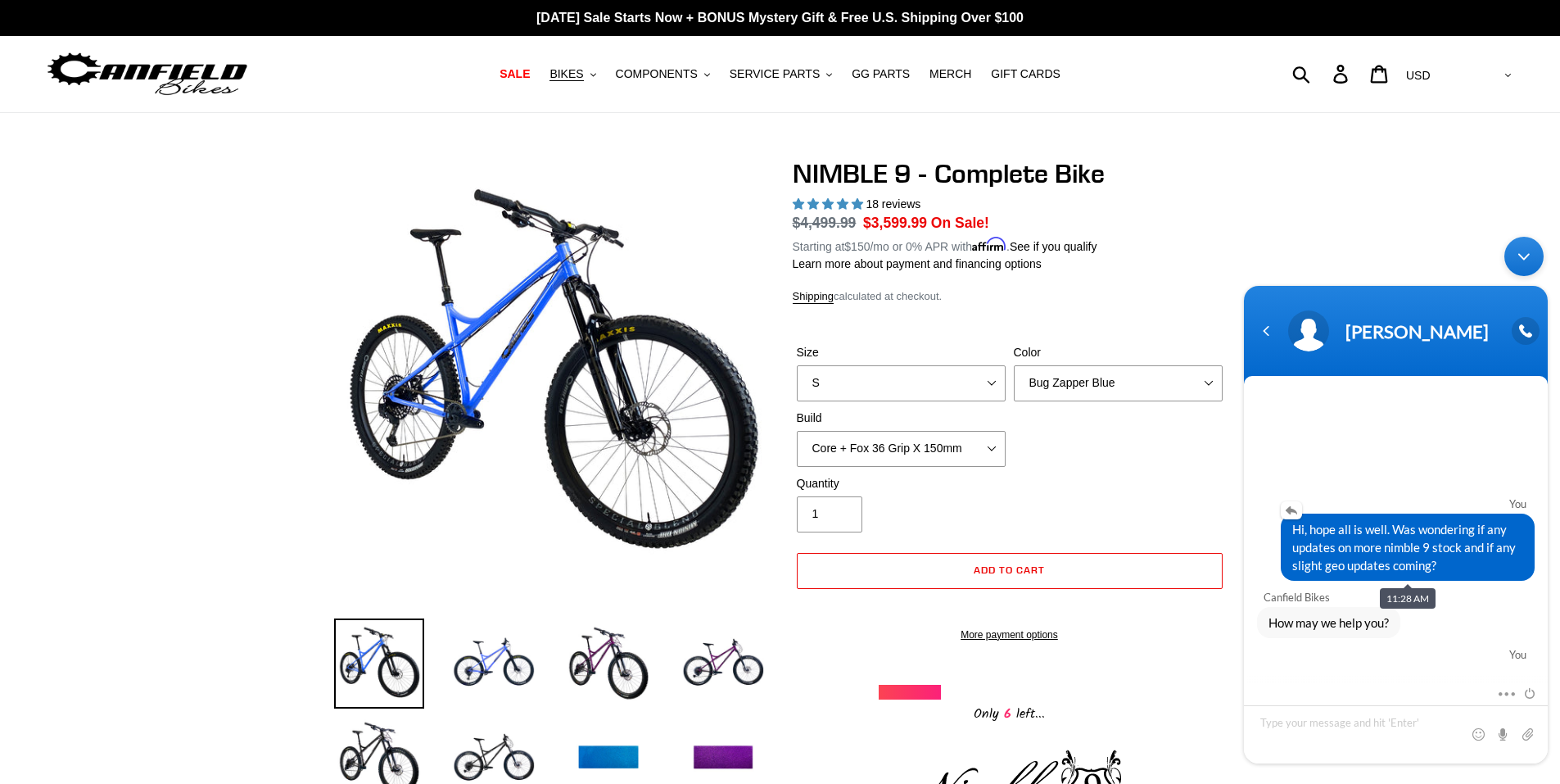
drag, startPoint x: 1291, startPoint y: 531, endPoint x: 1447, endPoint y: 568, distance: 160.3
click at [1447, 568] on div "Hi, hope all is well. Was wondering if any updates on more nimble 9 stock and i…" at bounding box center [1408, 548] width 254 height 68
copy span "Hi, hope all is well. Was wondering if any updates on more nimble 9 stock and i…"
click at [1310, 726] on textarea "Type your message and hit 'Enter'" at bounding box center [1396, 734] width 304 height 58
type textarea "Hi, hope all is well. Was wondering if any updates on more nimble 9 stock and i…"
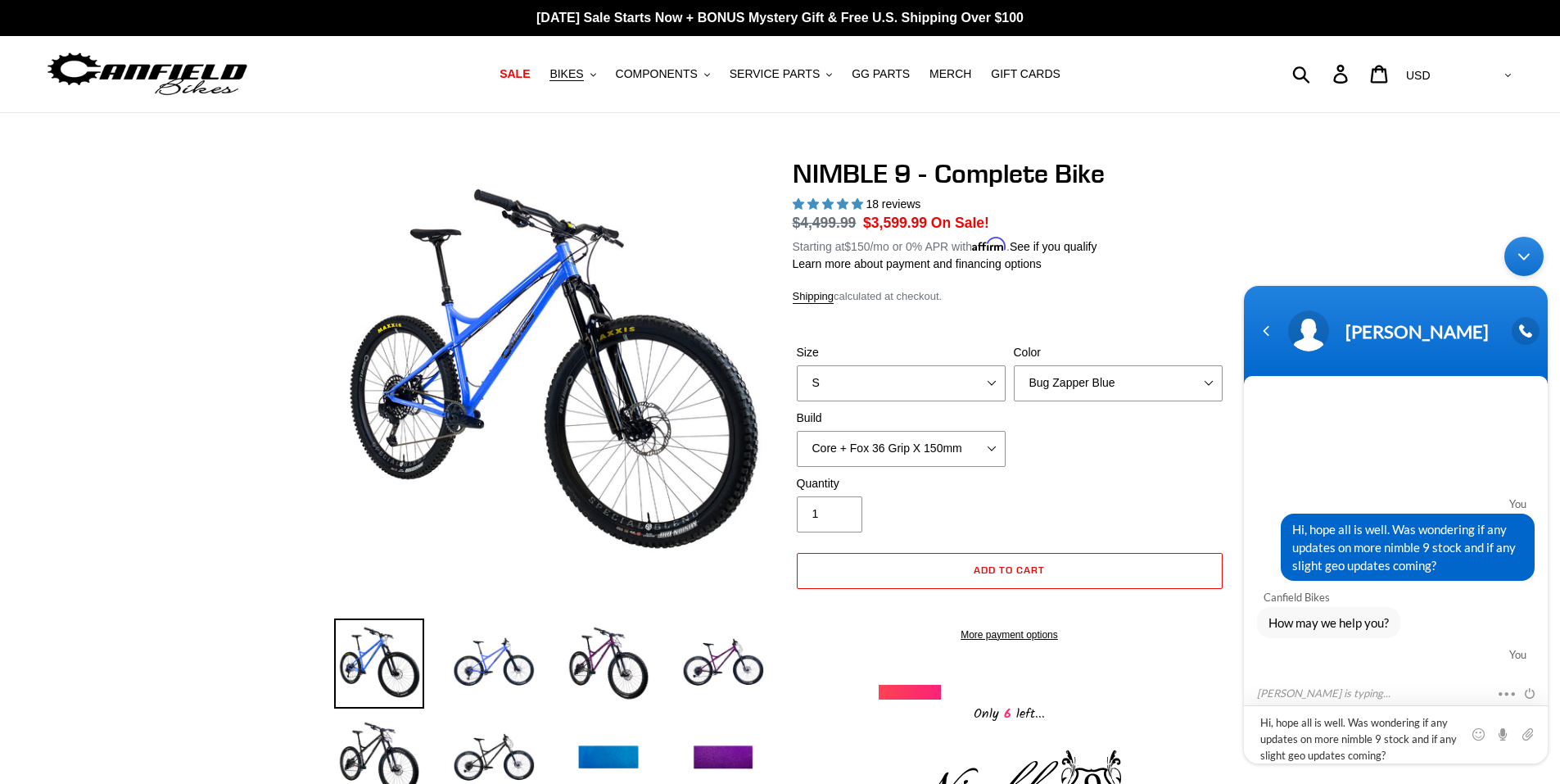
click at [1394, 758] on textarea "Hi, hope all is well. Was wondering if any updates on more nimble 9 stock and i…" at bounding box center [1396, 734] width 304 height 58
drag, startPoint x: 1390, startPoint y: 753, endPoint x: 1217, endPoint y: 721, distance: 175.9
click at [1236, 721] on html "Lance Canfield You Hi, hope all is well. Was wondering if any updates on more n…" at bounding box center [1396, 499] width 320 height 543
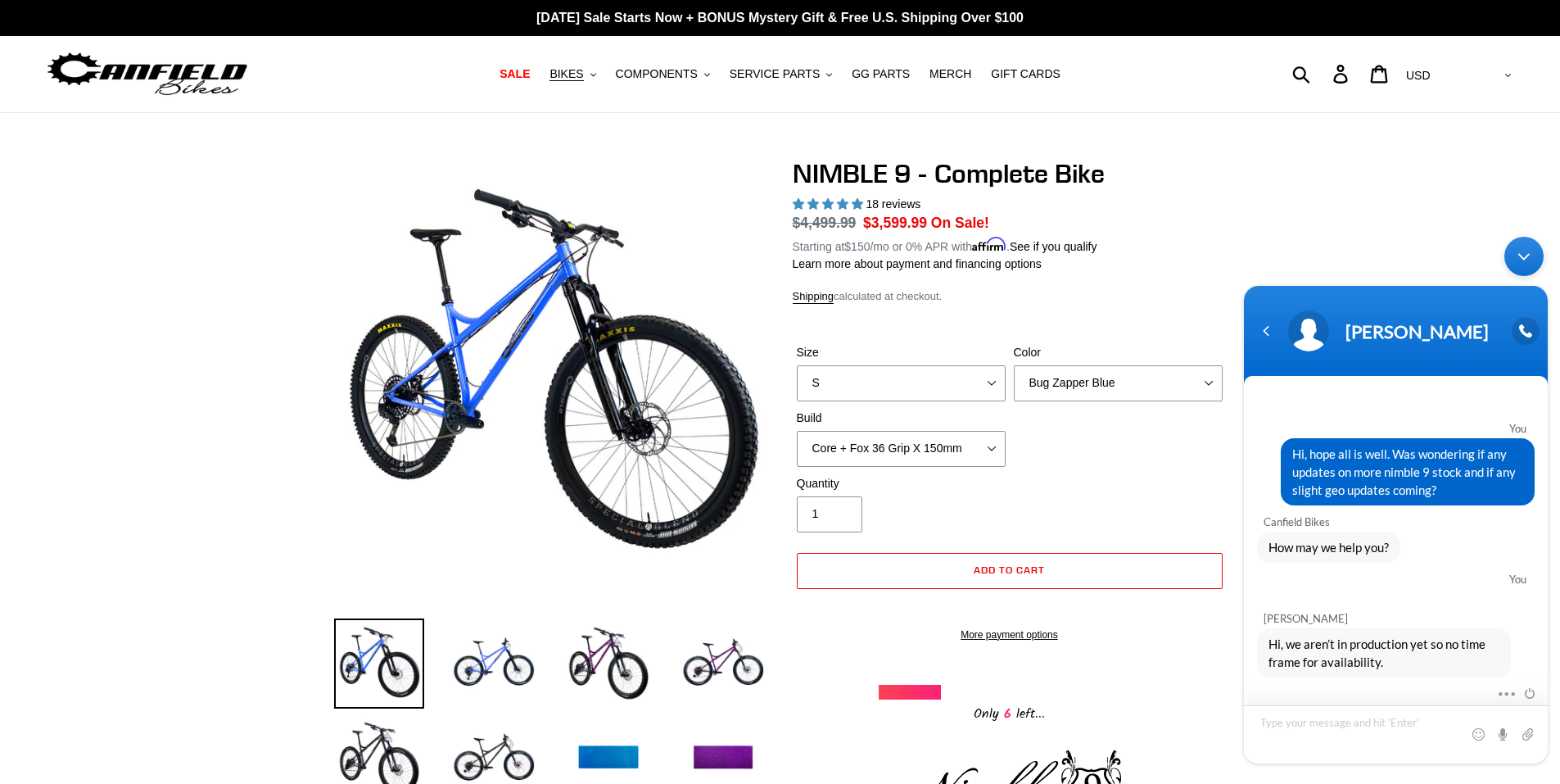
click at [1377, 729] on textarea "Type your message and hit 'Enter'" at bounding box center [1396, 734] width 304 height 58
type textarea "o"
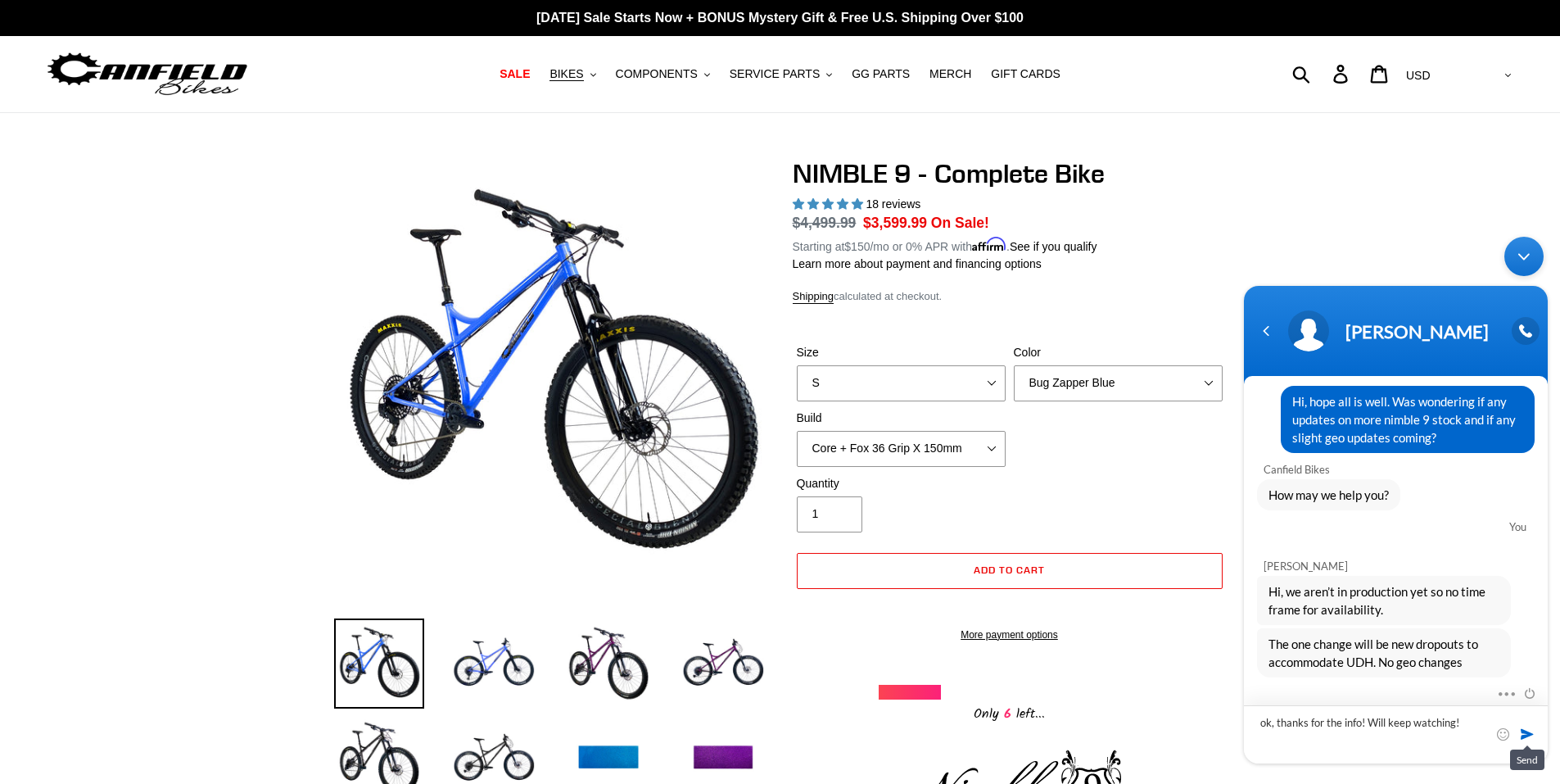
type textarea "ok, thanks for the info! Will keep watching!"
click at [1521, 730] on span at bounding box center [1527, 734] width 16 height 16
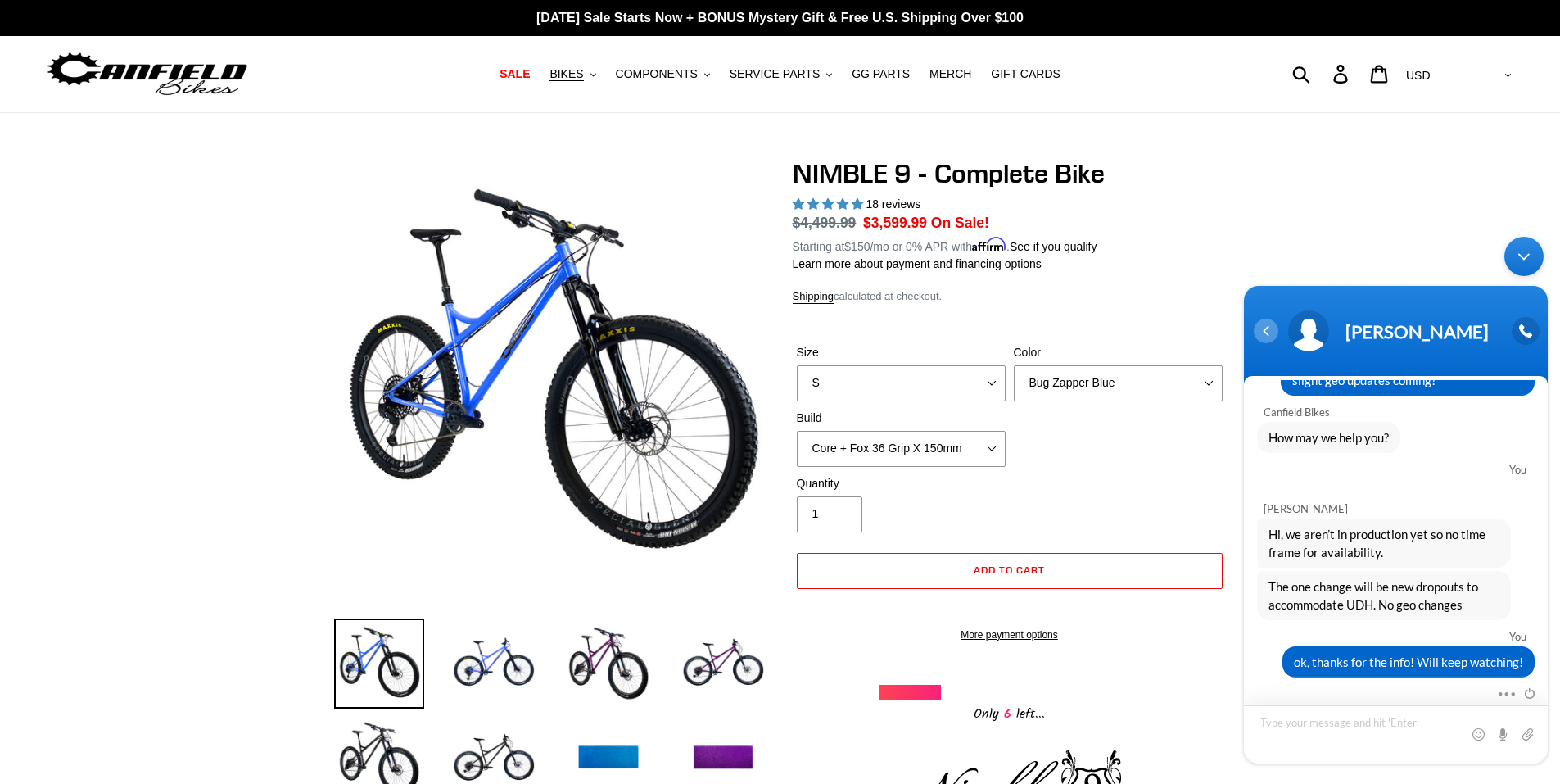
click at [1263, 336] on div "Navigation go back" at bounding box center [1266, 330] width 25 height 25
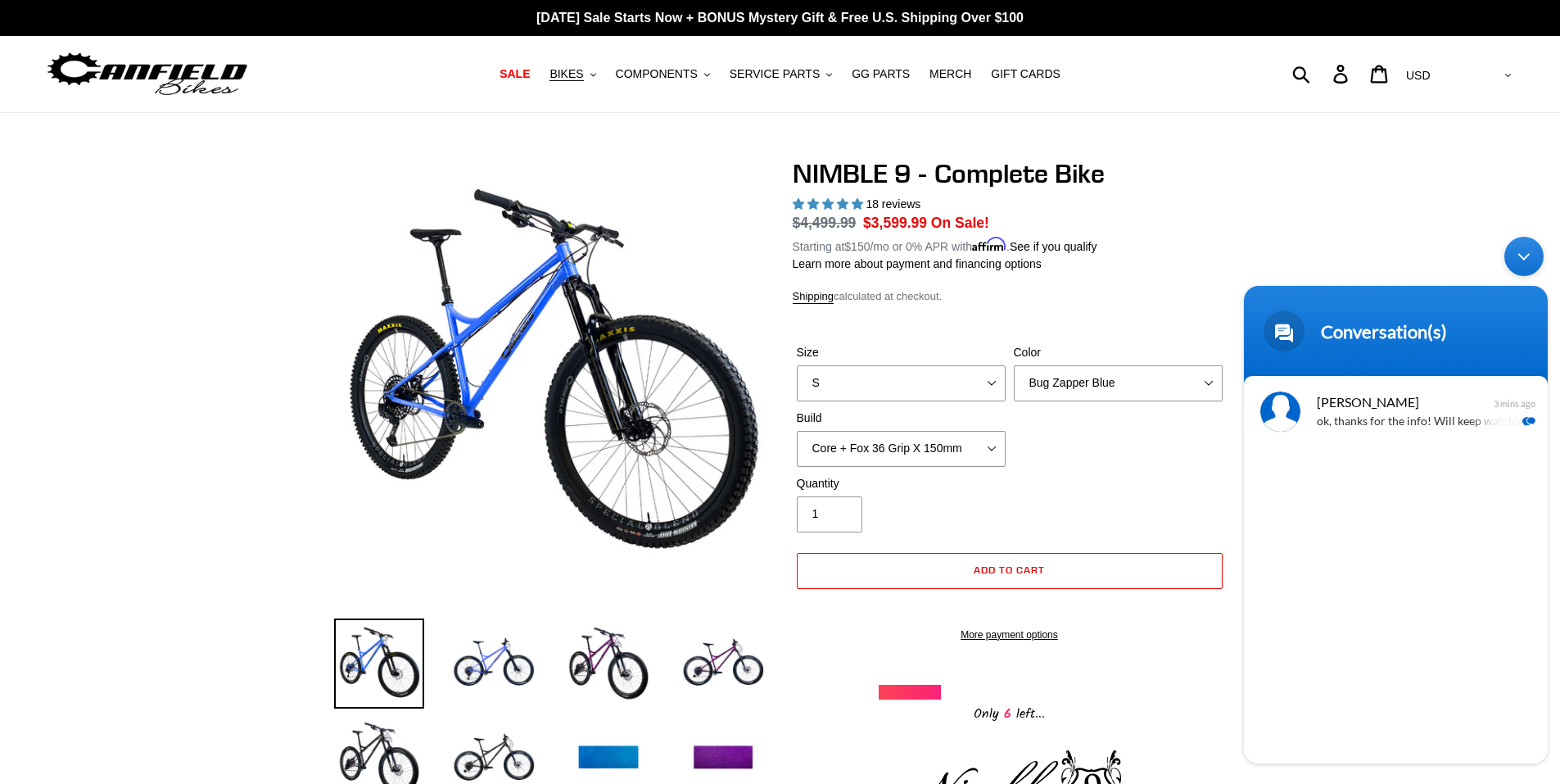
click at [1353, 240] on body "Conversation(s) You Hi, hope all is well. Was wondering if any updates on more …" at bounding box center [1396, 499] width 320 height 543
drag, startPoint x: 1517, startPoint y: 247, endPoint x: 2754, endPoint y: 477, distance: 1258.2
click at [1517, 247] on div "Minimize live chat window" at bounding box center [1523, 256] width 39 height 39
